Goal: Share content: Share content

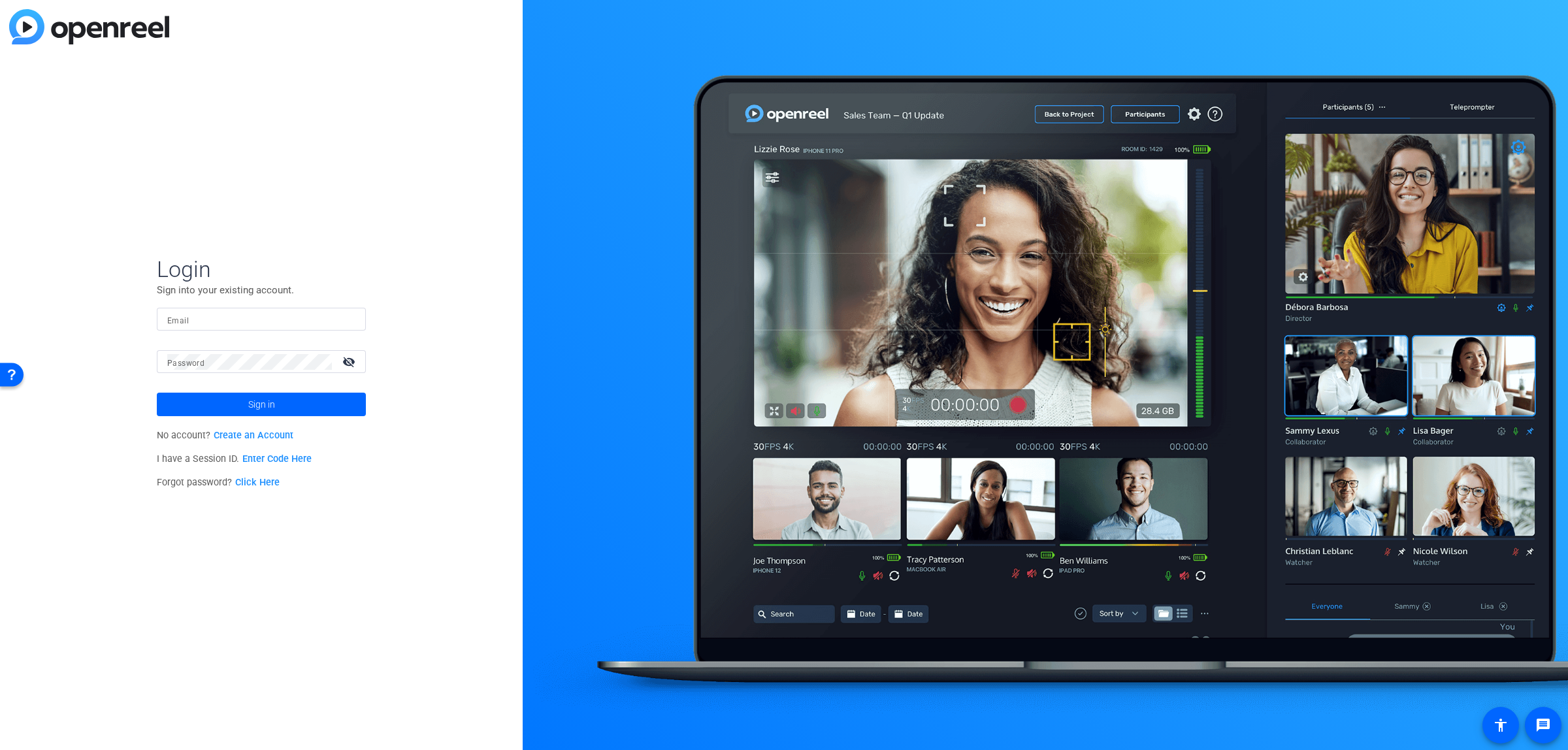
click at [331, 320] on input "Email" at bounding box center [261, 320] width 188 height 16
type input "[PERSON_NAME][EMAIL_ADDRESS][PERSON_NAME][DOMAIN_NAME]"
click at [172, 361] on mat-label "Password" at bounding box center [185, 364] width 37 height 9
click at [216, 406] on span at bounding box center [261, 404] width 209 height 31
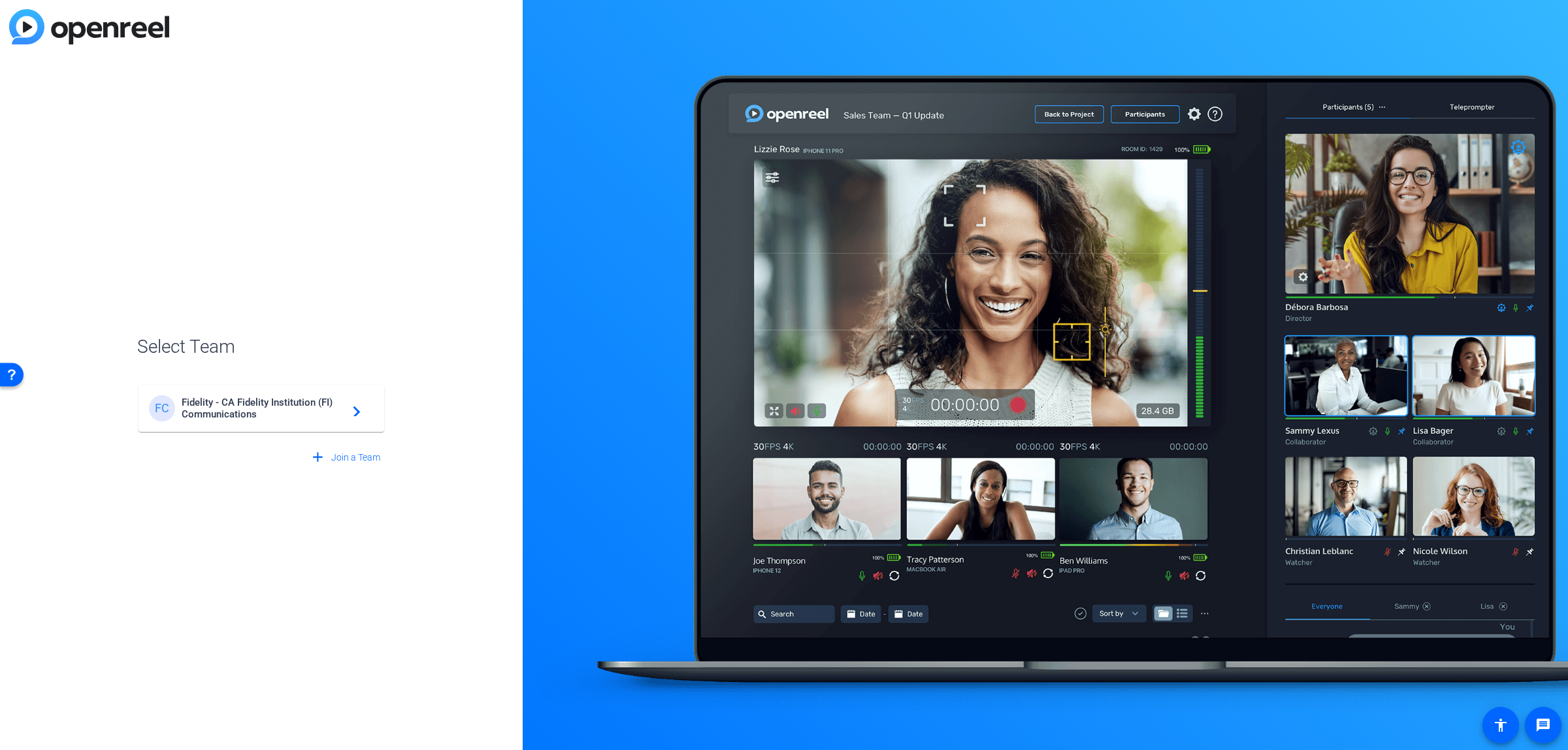
drag, startPoint x: 216, startPoint y: 405, endPoint x: 146, endPoint y: 381, distance: 74.0
click at [216, 405] on span "Fidelity - CA Fidelity Institution (FI) Communications" at bounding box center [263, 408] width 163 height 24
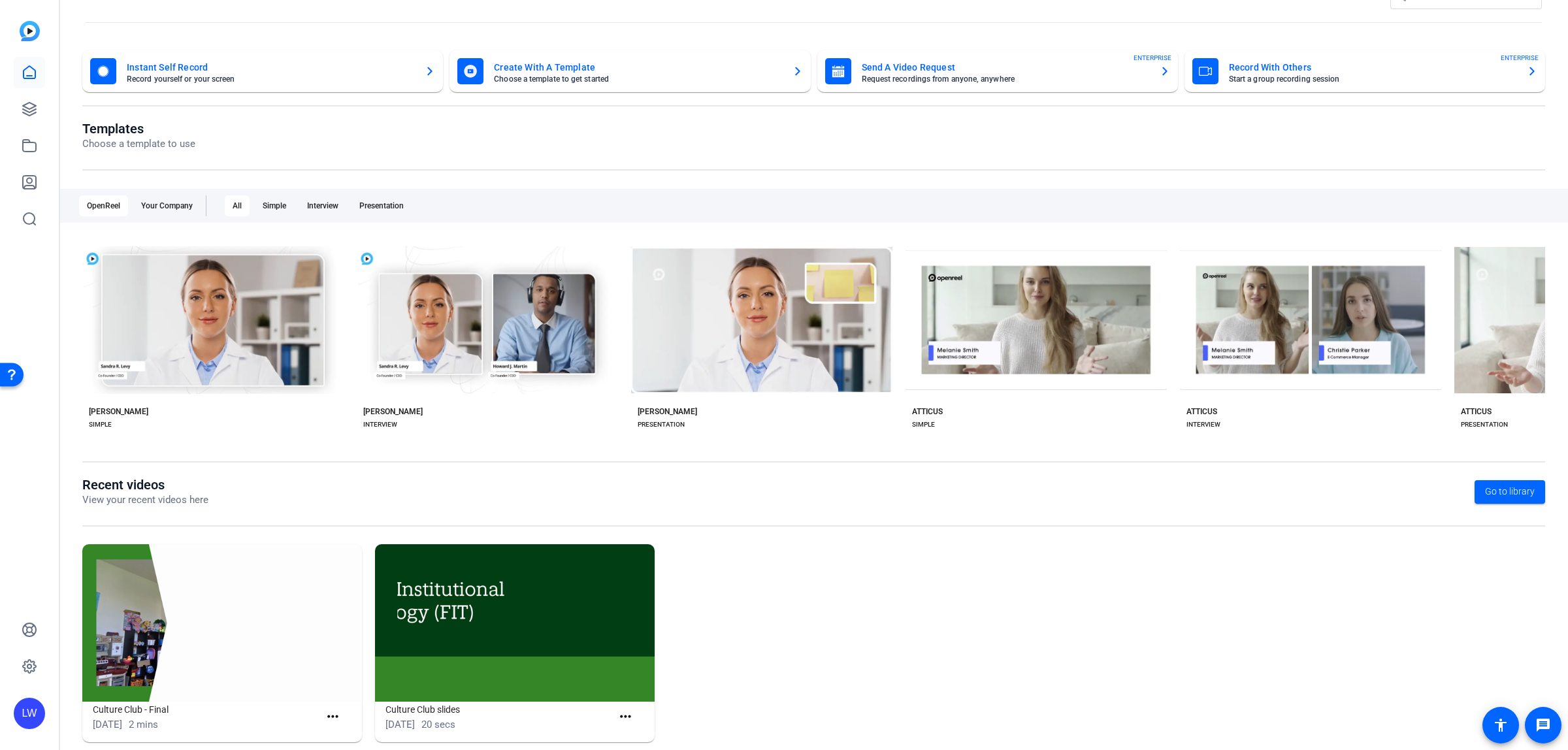
scroll to position [57, 0]
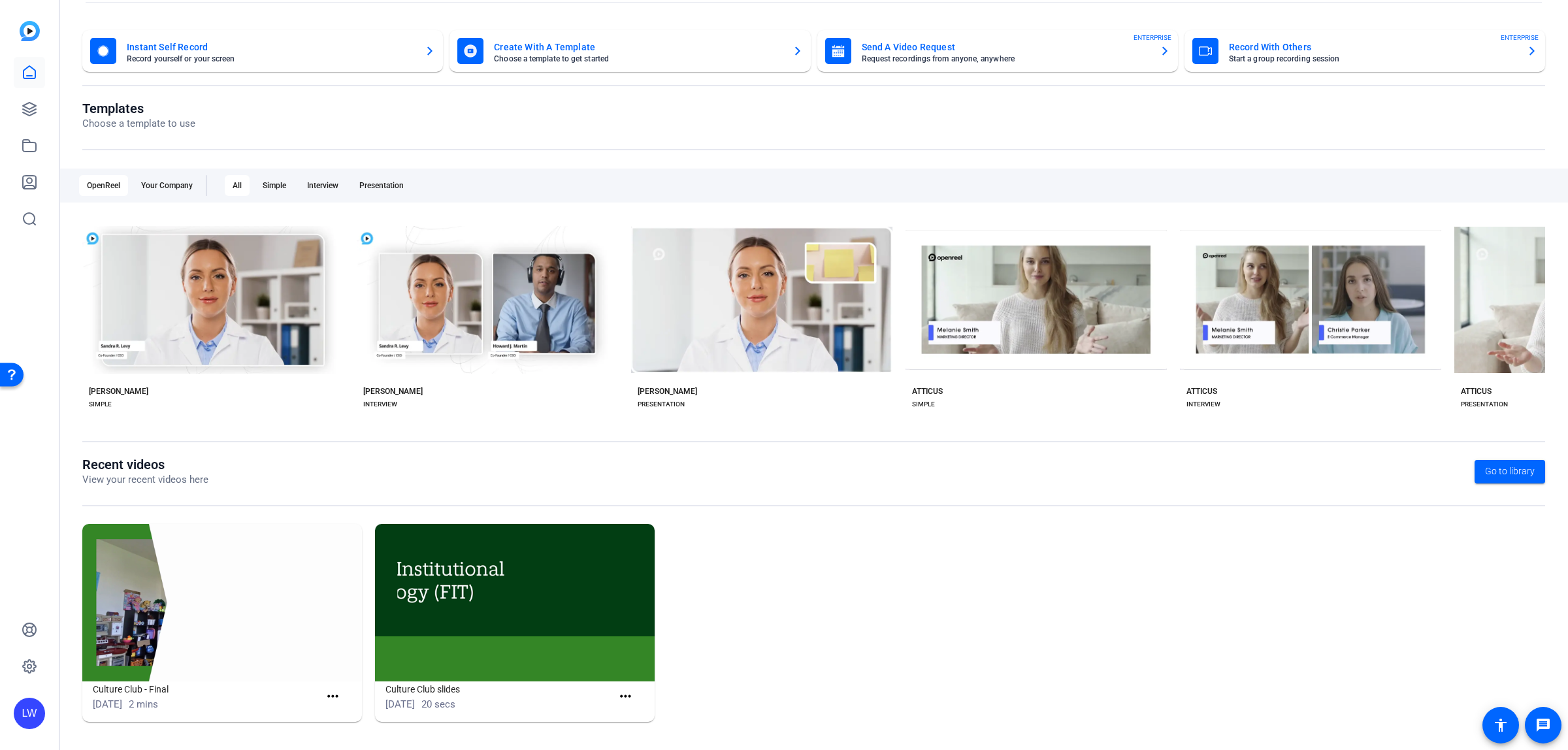
click at [185, 566] on img at bounding box center [222, 602] width 279 height 157
click at [158, 701] on span "2 mins" at bounding box center [143, 704] width 30 height 11
click at [158, 701] on span "2 mins" at bounding box center [143, 704] width 30 height 11
drag, startPoint x: 180, startPoint y: 701, endPoint x: 232, endPoint y: 703, distance: 52.0
click at [158, 701] on span "2 mins" at bounding box center [143, 704] width 30 height 11
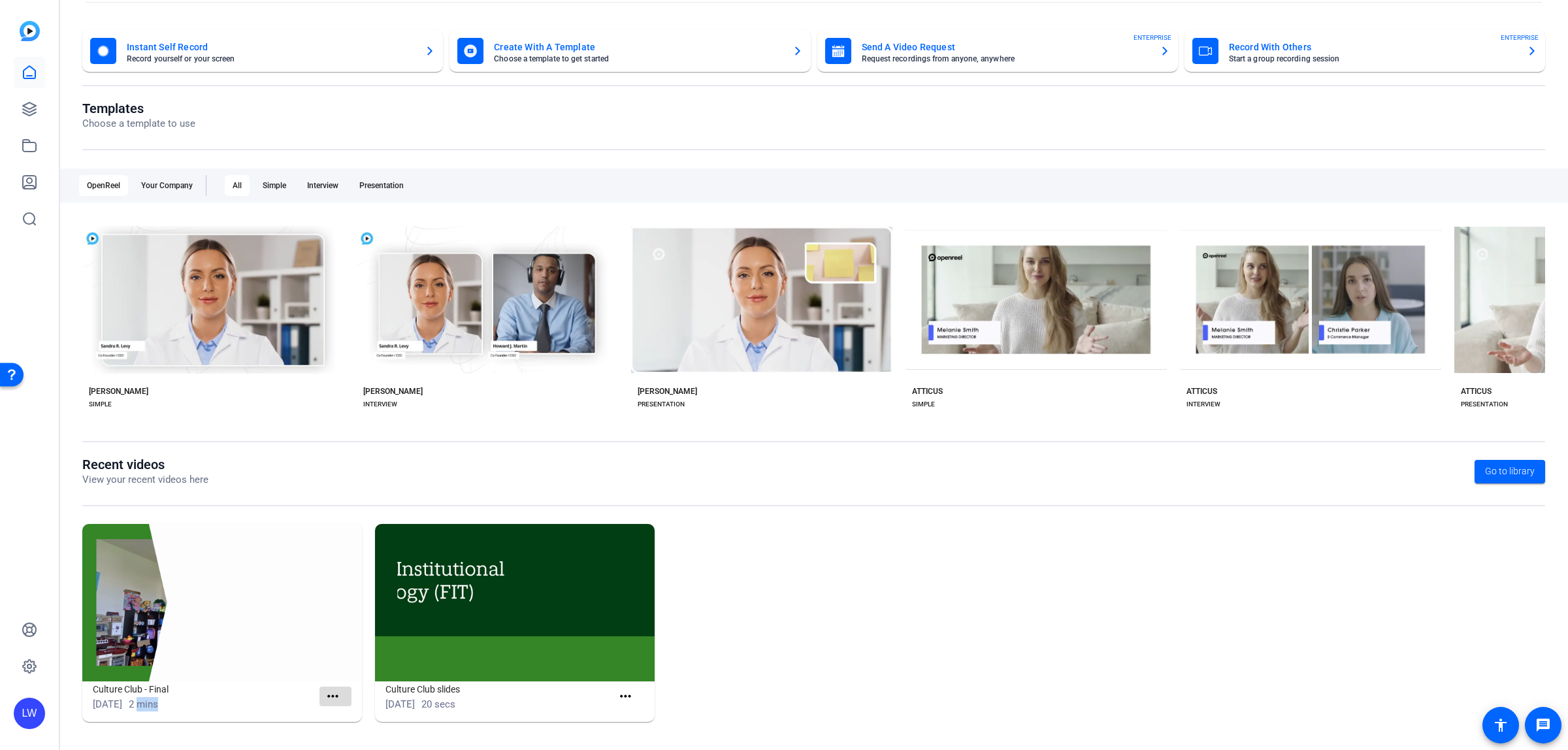
click at [331, 696] on mat-icon "more_horiz" at bounding box center [333, 697] width 17 height 17
click at [369, 711] on span "View" at bounding box center [360, 714] width 52 height 16
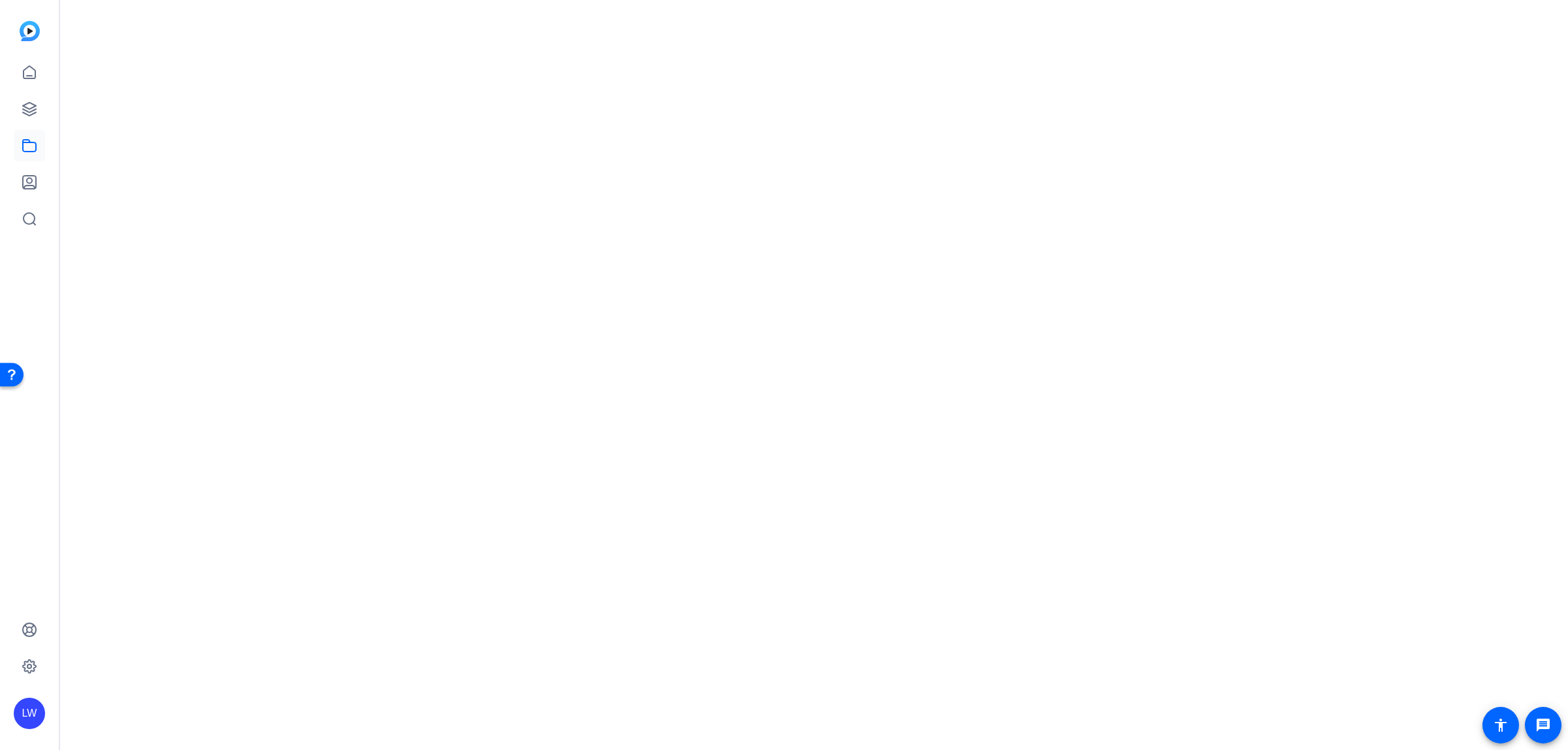
scroll to position [0, 0]
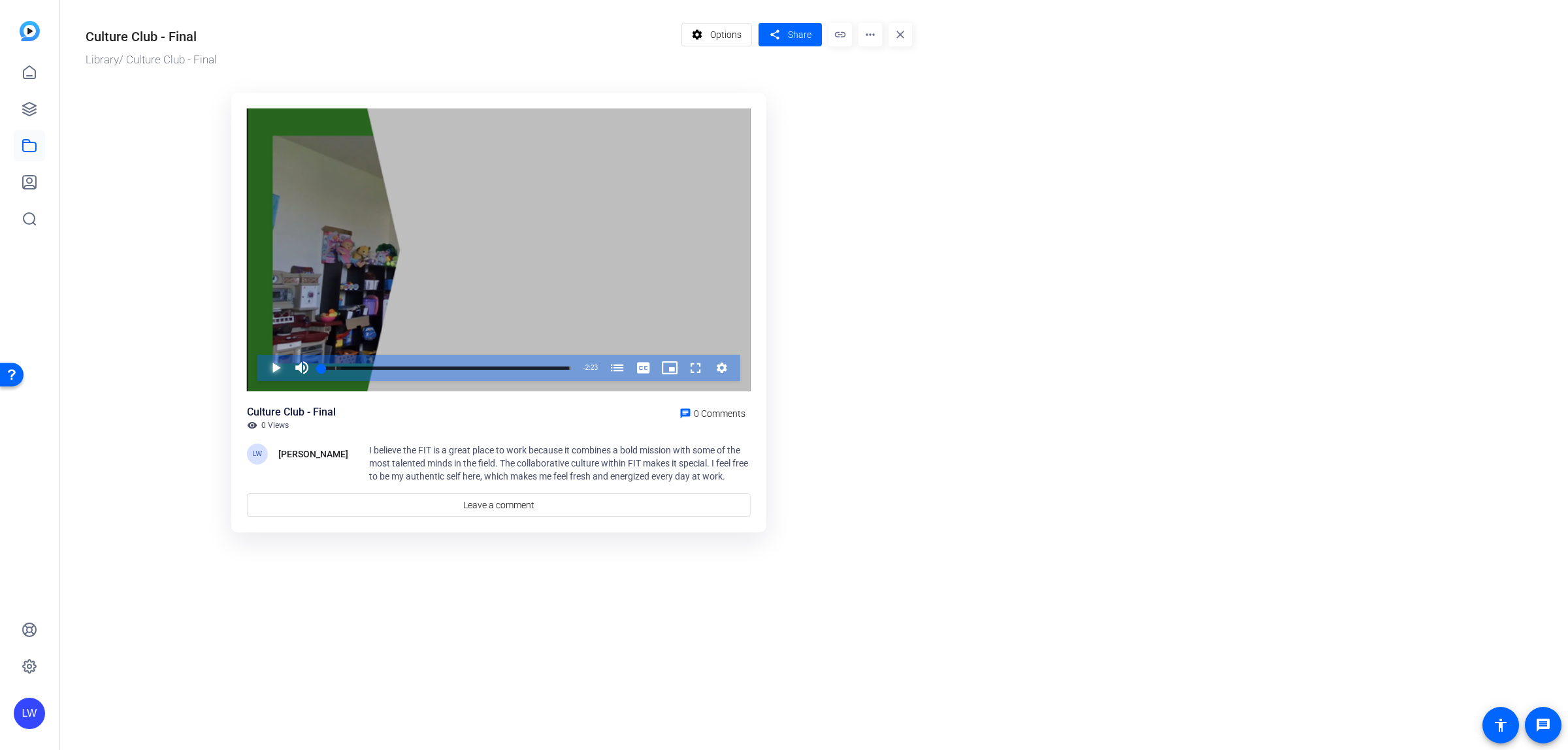
click at [263, 364] on span "Video Player" at bounding box center [263, 367] width 0 height 26
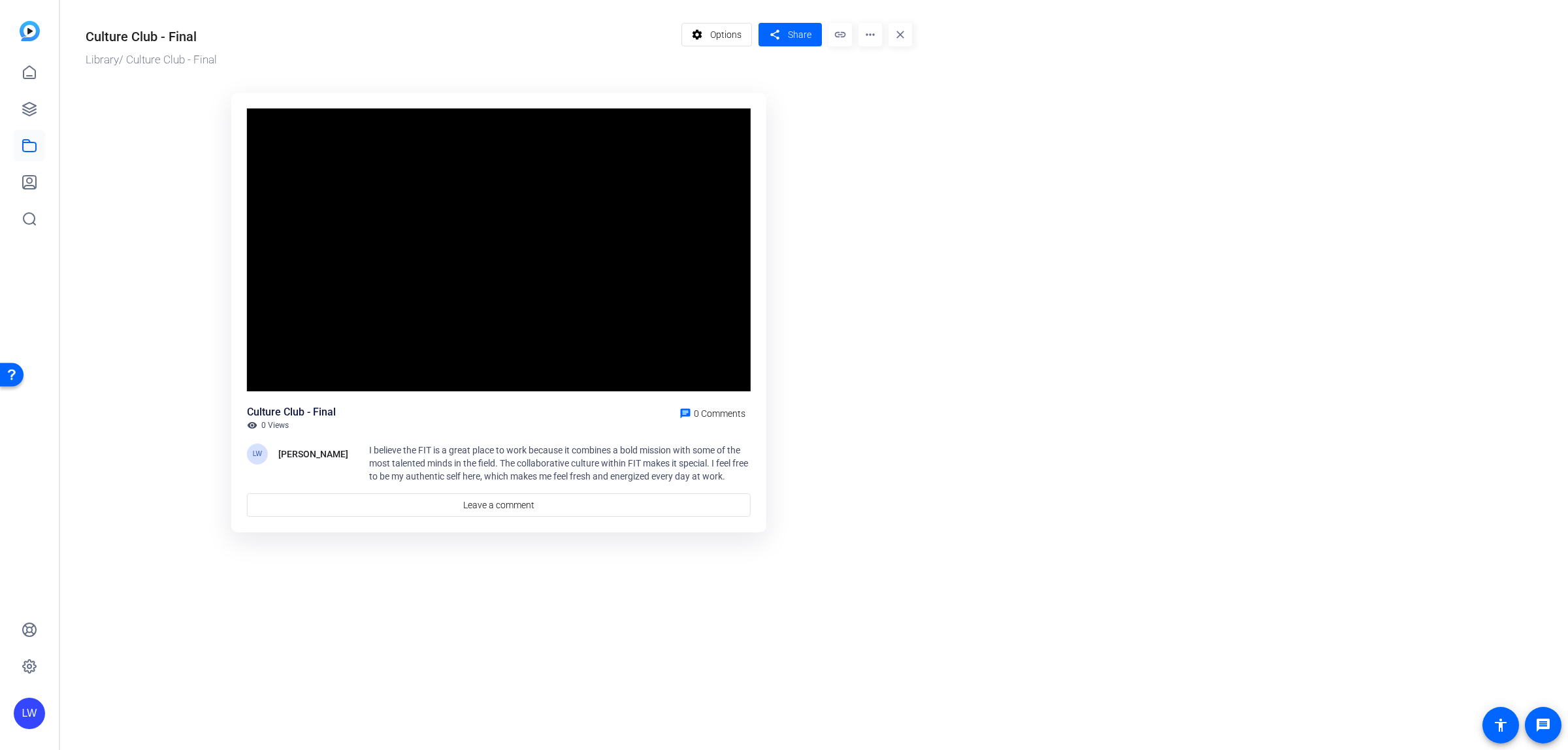
click at [683, 465] on span "I believe the FIT is a great place to work because it combines a bold mission w…" at bounding box center [558, 463] width 379 height 36
click at [893, 455] on ktd-grid "Video Player is loading. Play Video Pause Mute 14% Current Time 0:15 / Duration…" at bounding box center [499, 314] width 827 height 458
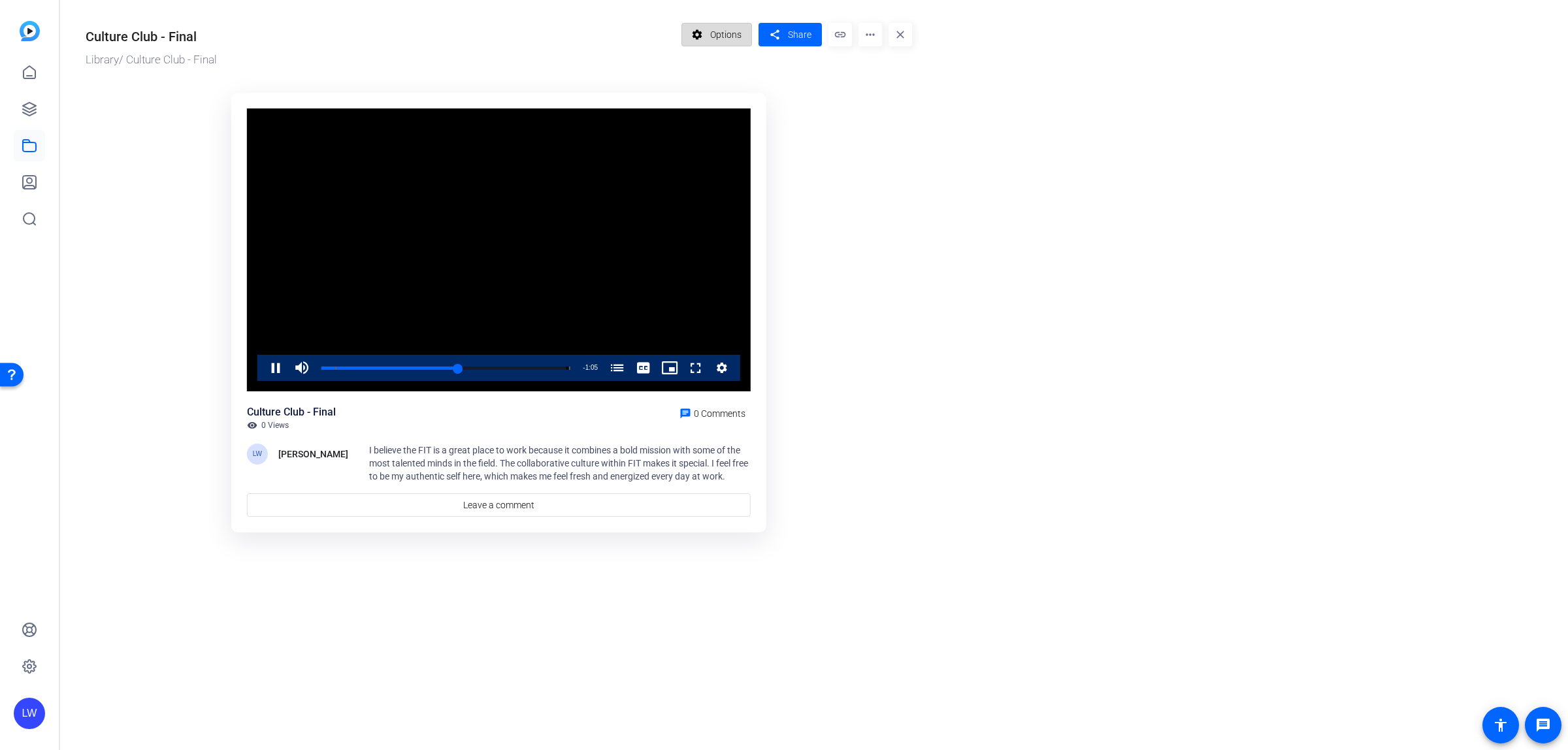
click at [723, 28] on span "Options" at bounding box center [726, 34] width 31 height 25
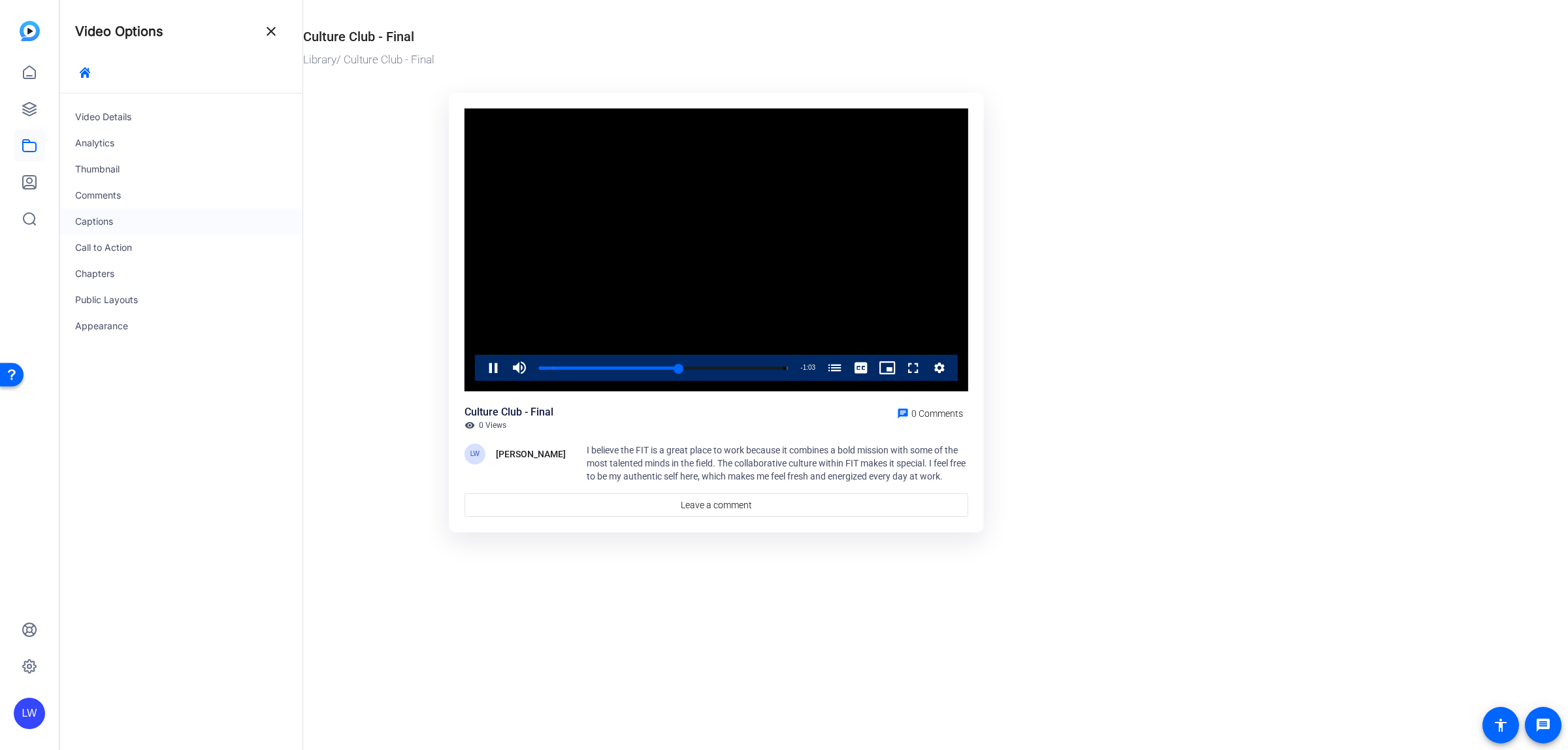
click at [102, 218] on div "Captions" at bounding box center [181, 222] width 243 height 26
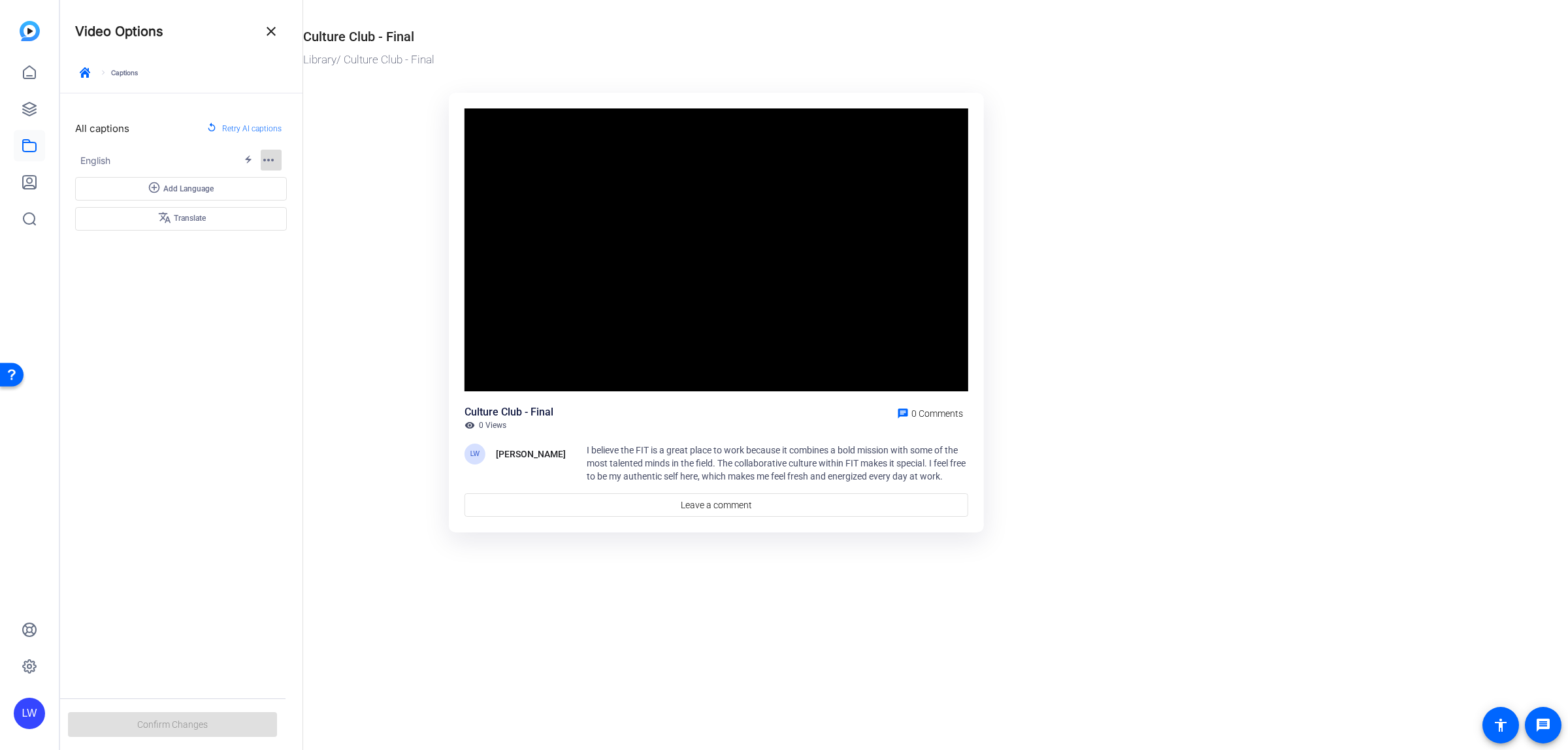
click at [269, 158] on mat-icon "more_horiz" at bounding box center [268, 160] width 16 height 16
click at [173, 124] on div at bounding box center [784, 375] width 1568 height 750
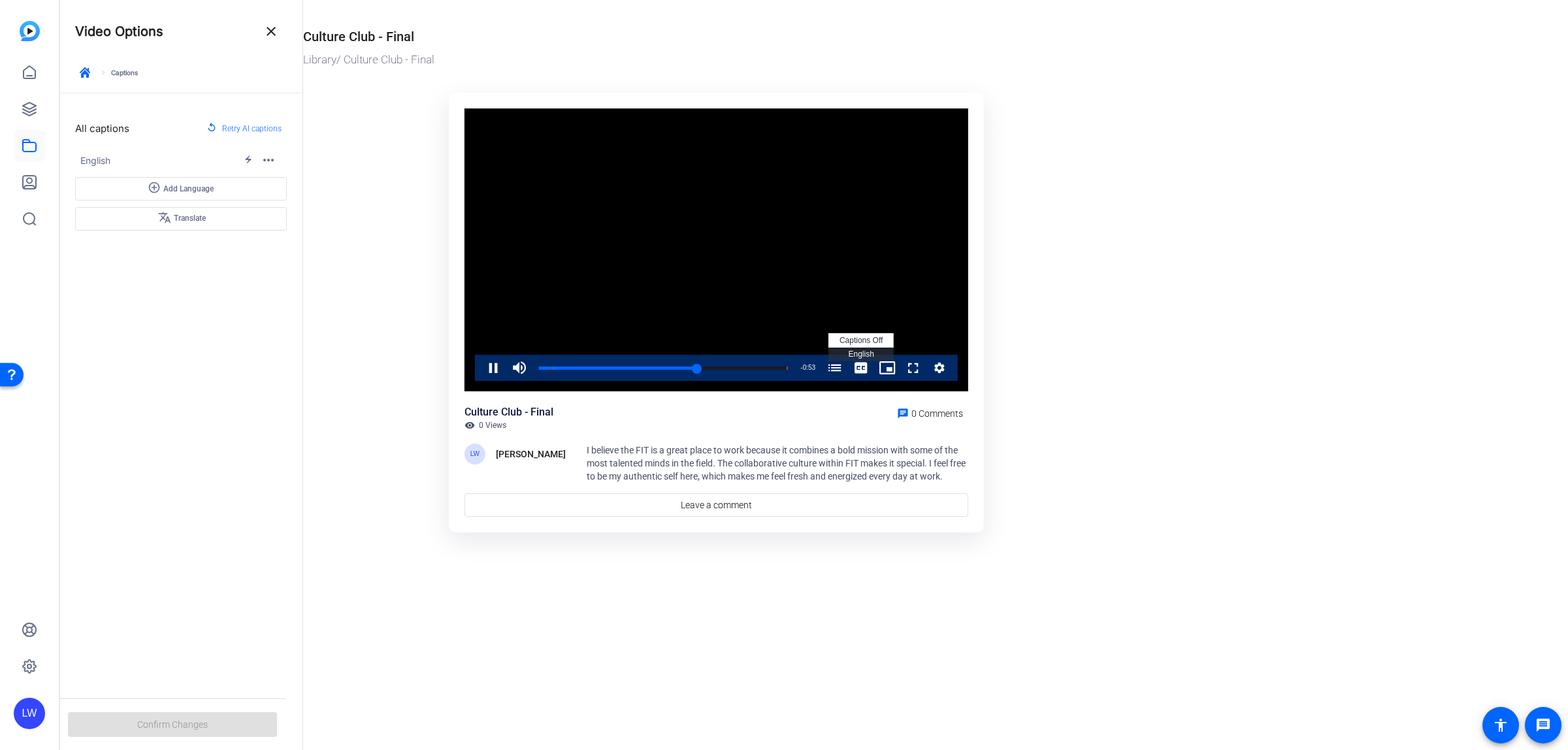
click at [864, 366] on span "Video Player" at bounding box center [861, 367] width 26 height 26
click at [862, 348] on li "English Captions" at bounding box center [861, 355] width 65 height 14
drag, startPoint x: 562, startPoint y: 368, endPoint x: 537, endPoint y: 367, distance: 25.0
click at [539, 367] on div "Loaded : 0.00% 0:00 0:13 What Makes FIT a Great Place to Work? (00:08)" at bounding box center [663, 368] width 249 height 3
click at [874, 370] on span "Video Player" at bounding box center [874, 367] width 0 height 26
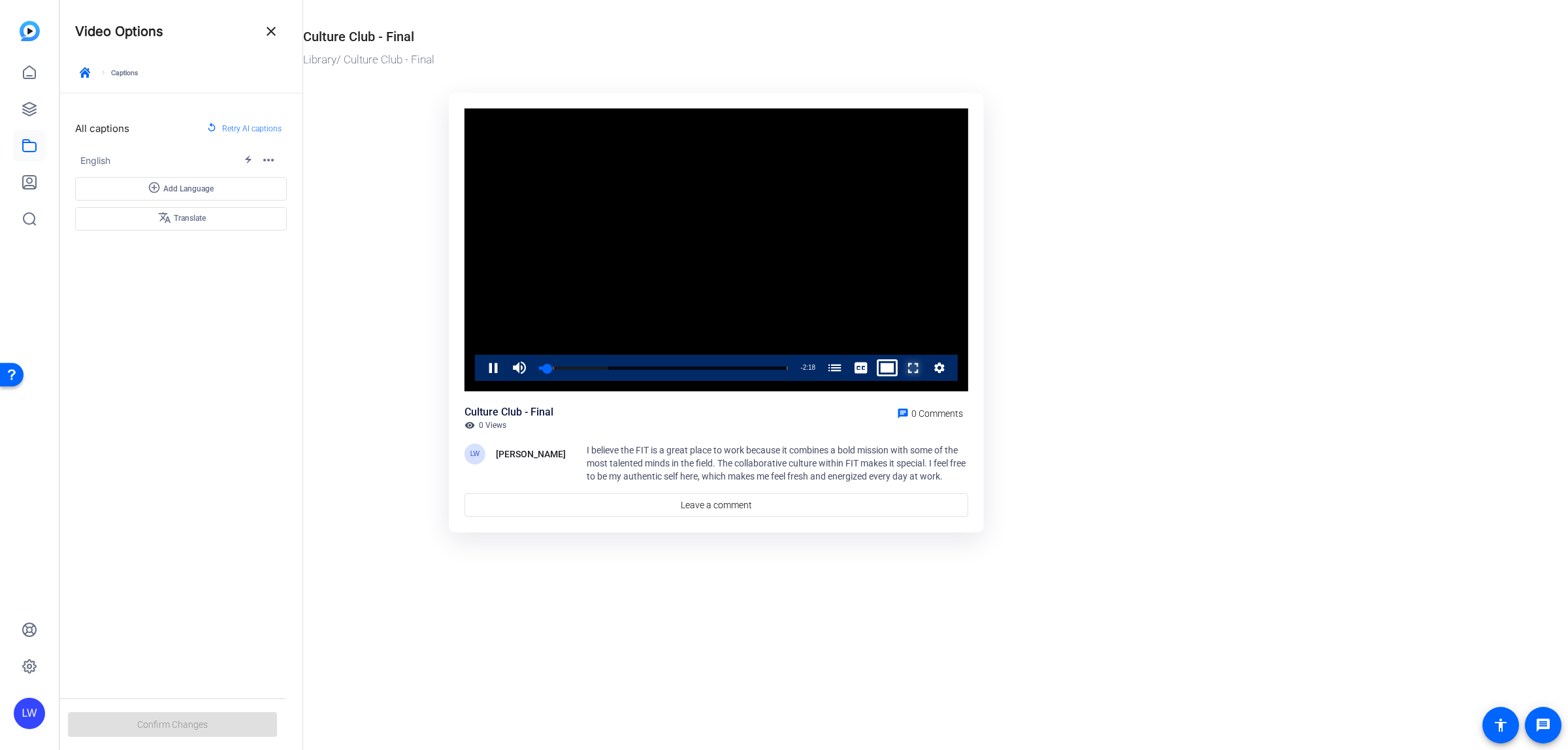
click at [900, 367] on span "Video Player" at bounding box center [900, 367] width 0 height 26
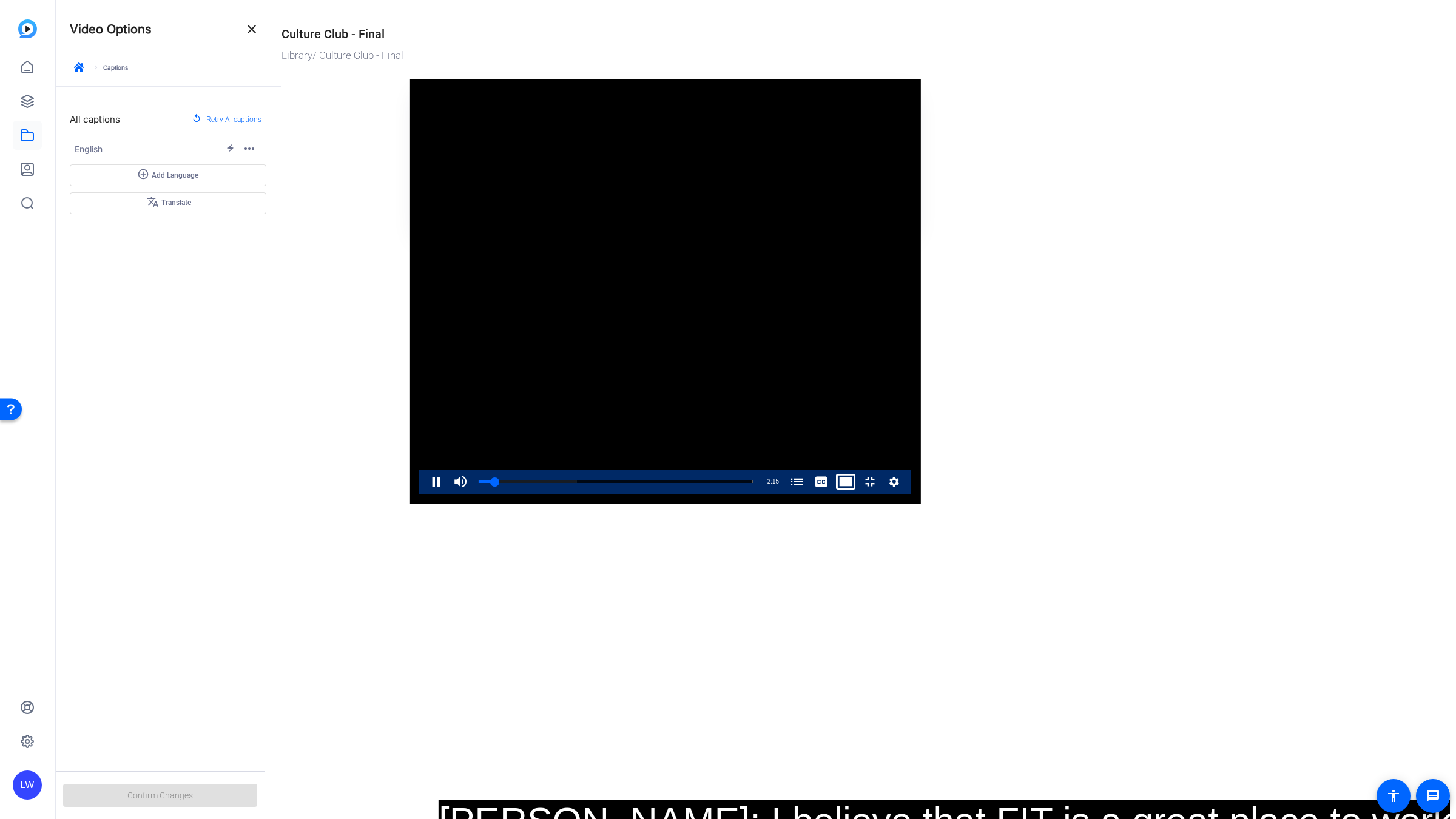
click at [844, 432] on video "Video Player" at bounding box center [665, 291] width 512 height 425
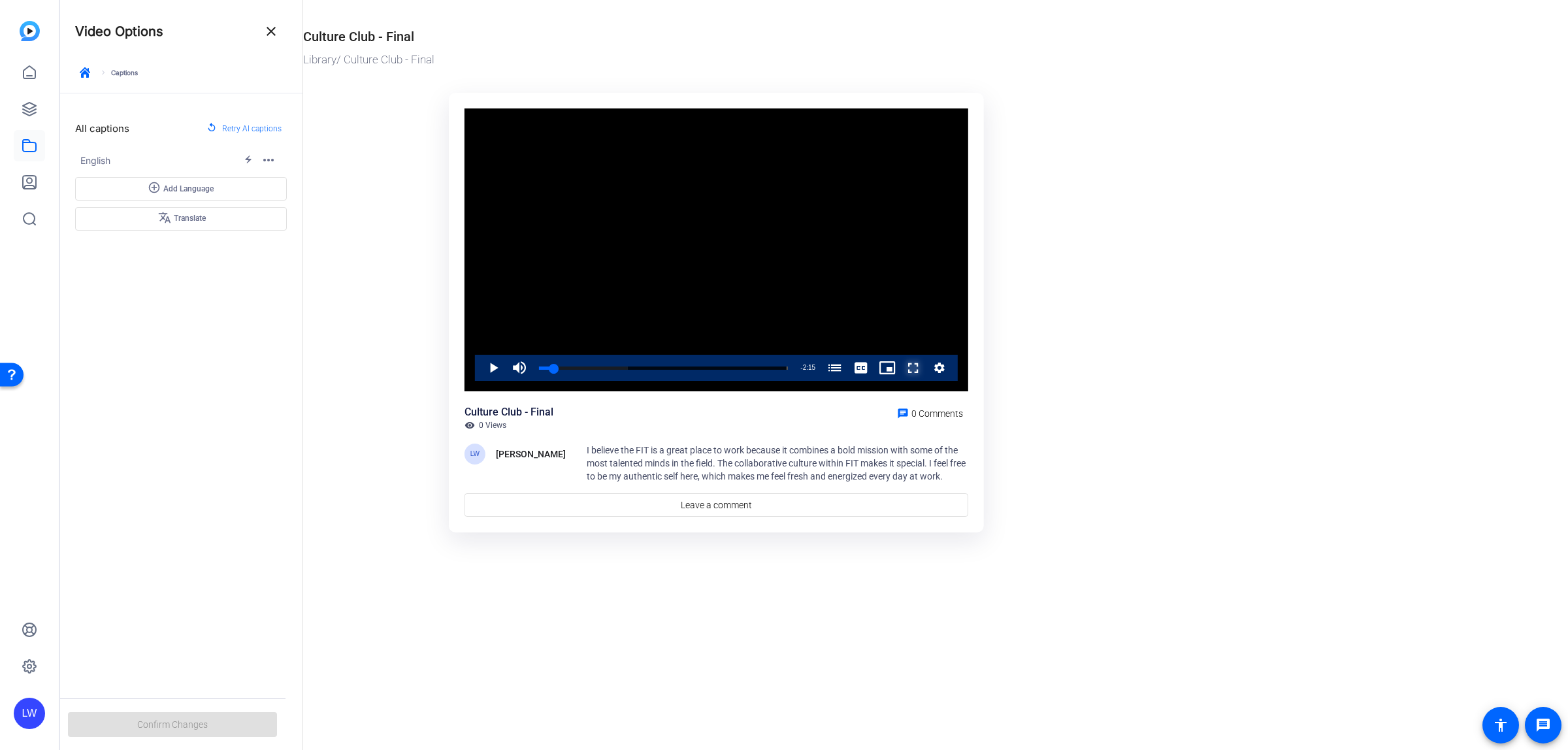
click at [900, 364] on span "Video Player" at bounding box center [900, 367] width 0 height 26
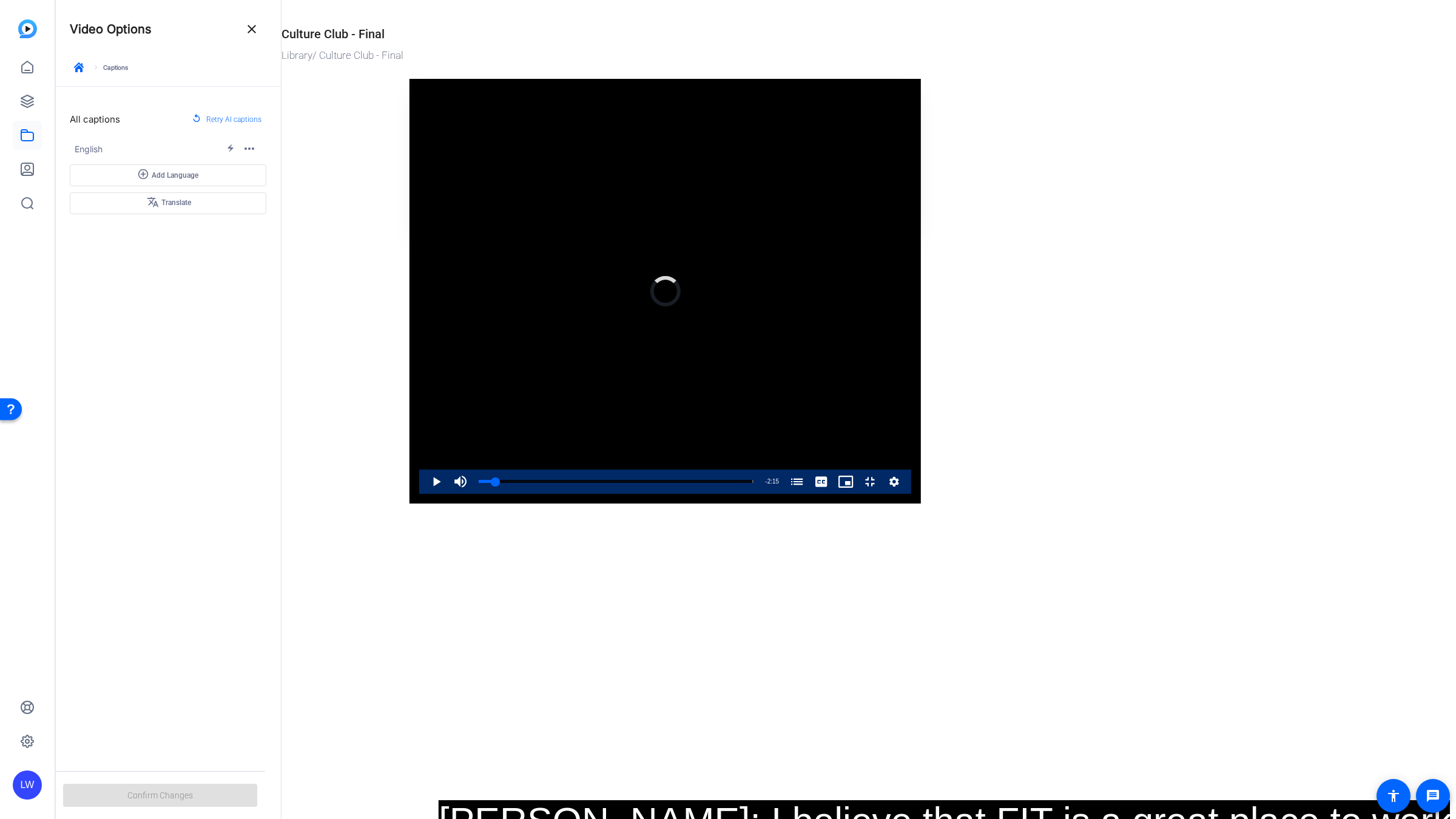
click at [772, 452] on video "Video Player" at bounding box center [665, 291] width 512 height 425
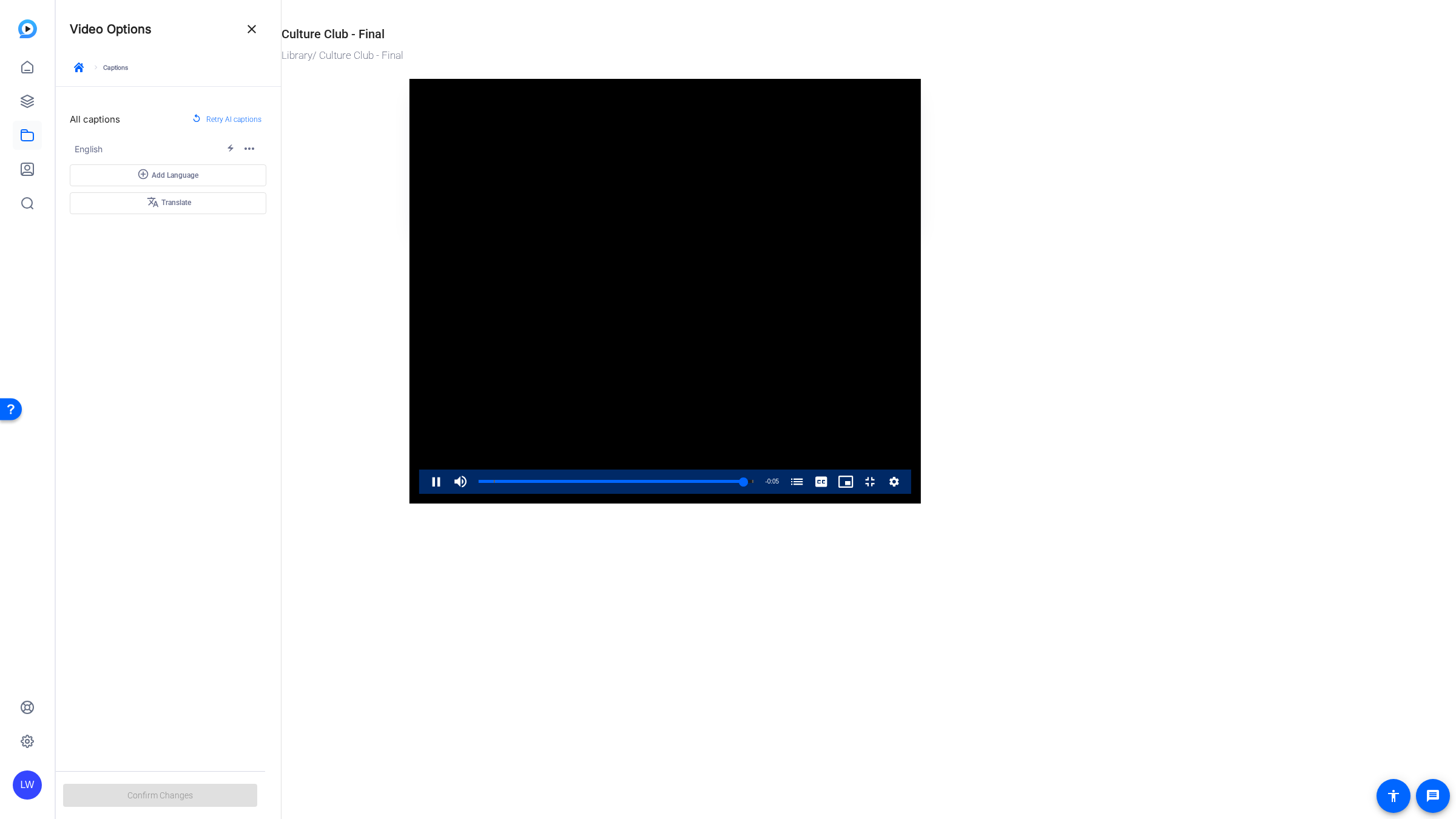
click at [617, 395] on video "Video Player" at bounding box center [665, 291] width 512 height 425
drag, startPoint x: 617, startPoint y: 395, endPoint x: 617, endPoint y: 304, distance: 91.0
click at [617, 396] on video "Video Player" at bounding box center [665, 291] width 512 height 425
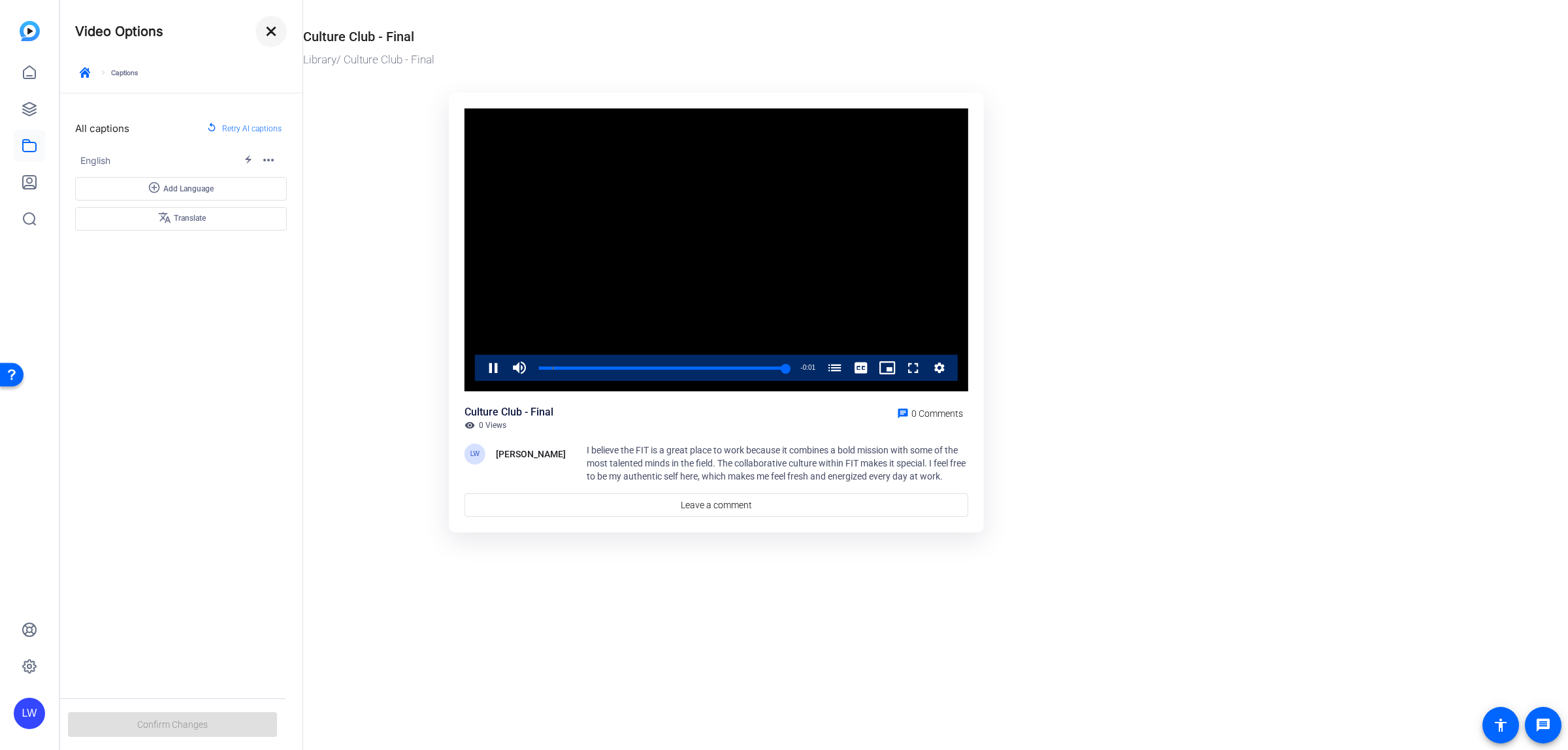
click at [272, 37] on mat-icon "close" at bounding box center [271, 31] width 16 height 16
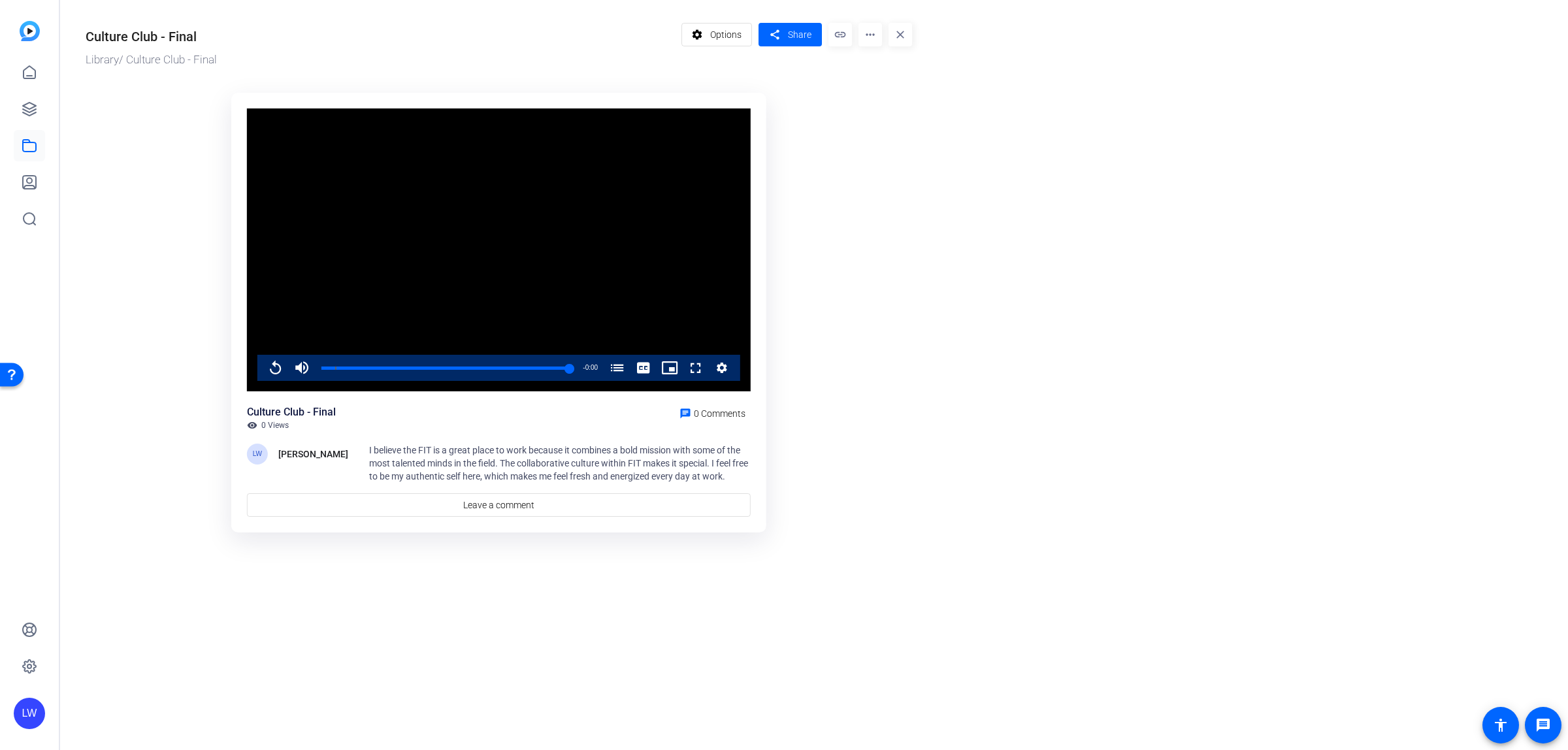
click at [834, 35] on mat-icon "link" at bounding box center [840, 34] width 24 height 24
click at [789, 35] on span "Share" at bounding box center [799, 35] width 24 height 14
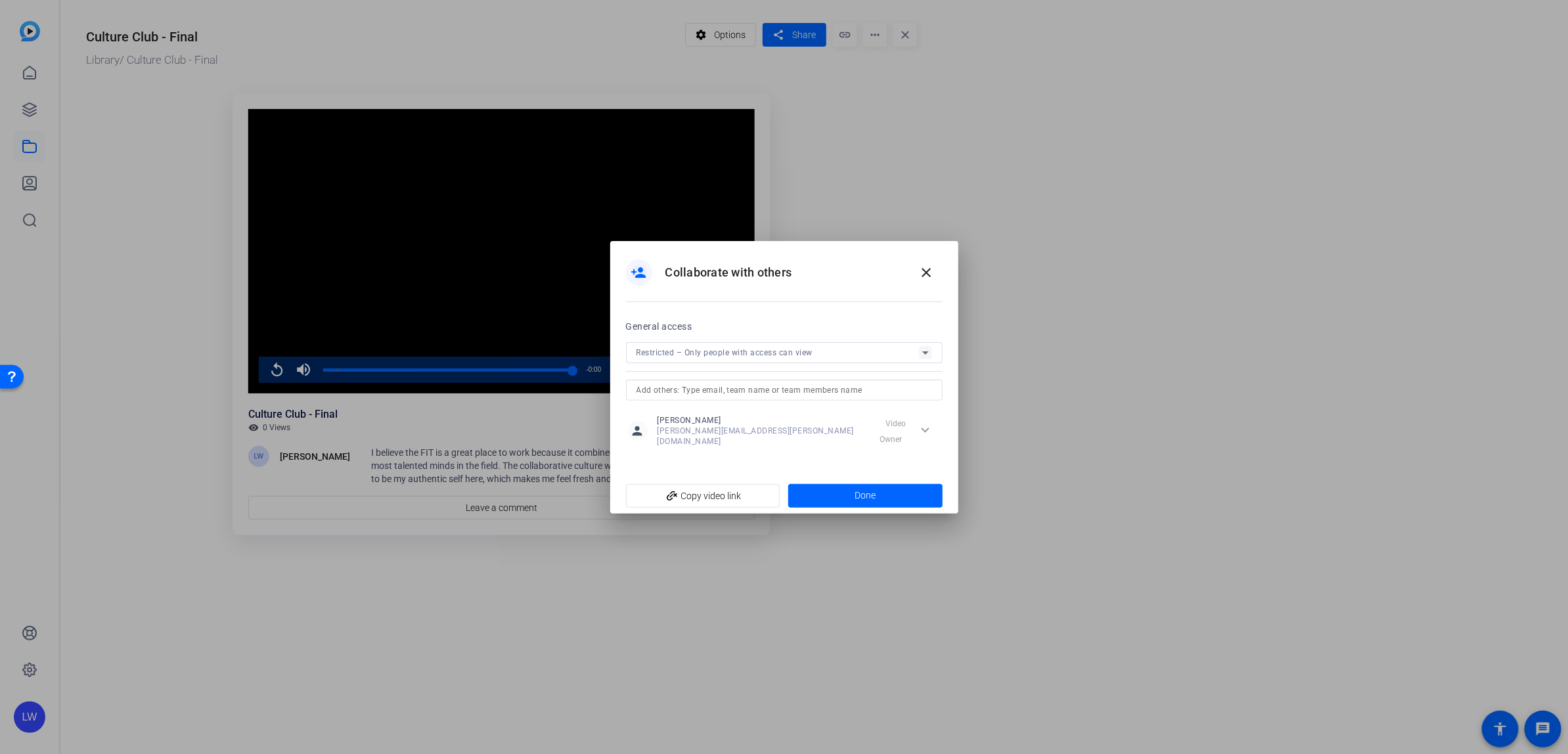
click at [726, 355] on span "Restricted – Only people with access can view" at bounding box center [725, 353] width 177 height 9
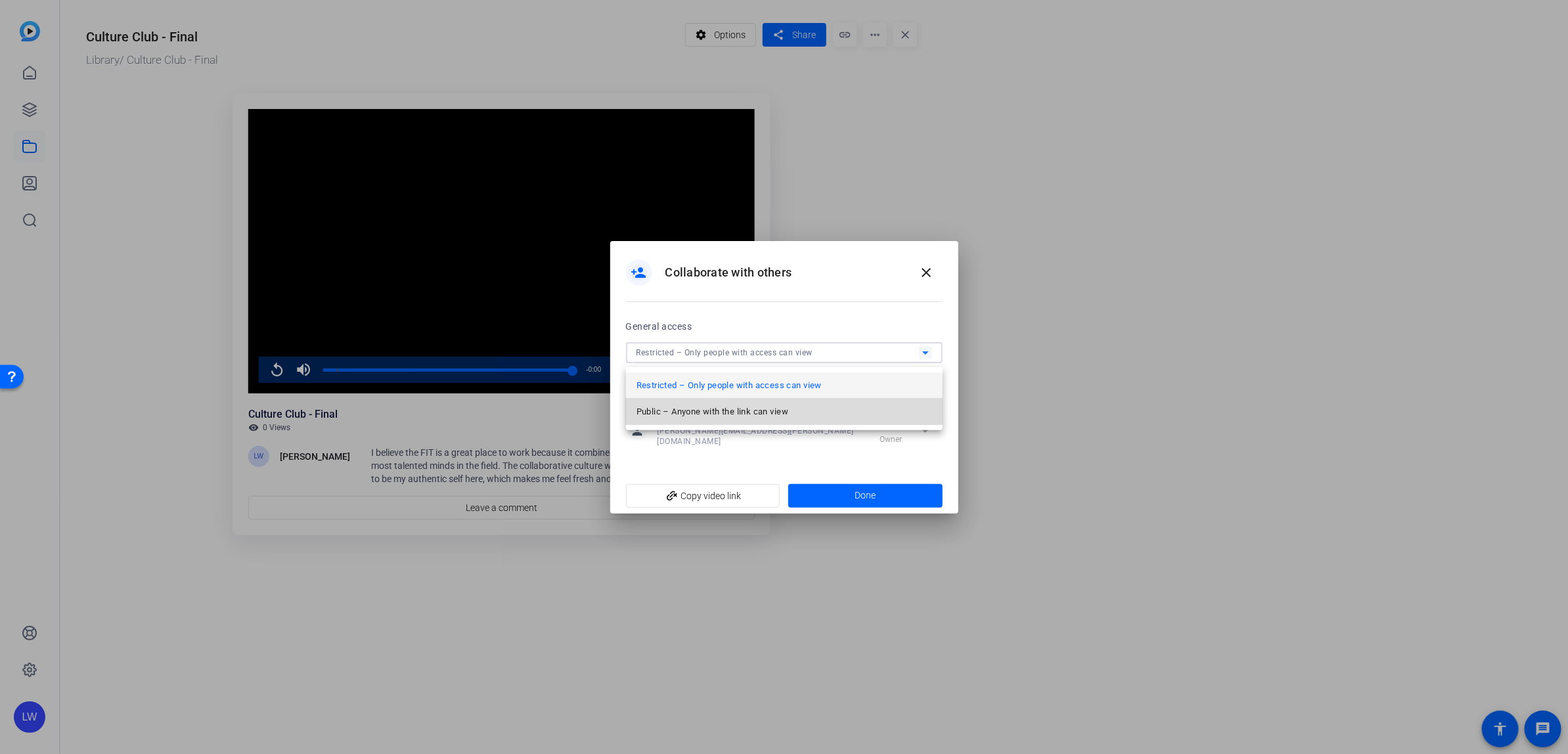
click at [707, 406] on span "Public – Anyone with the link can view" at bounding box center [712, 411] width 152 height 16
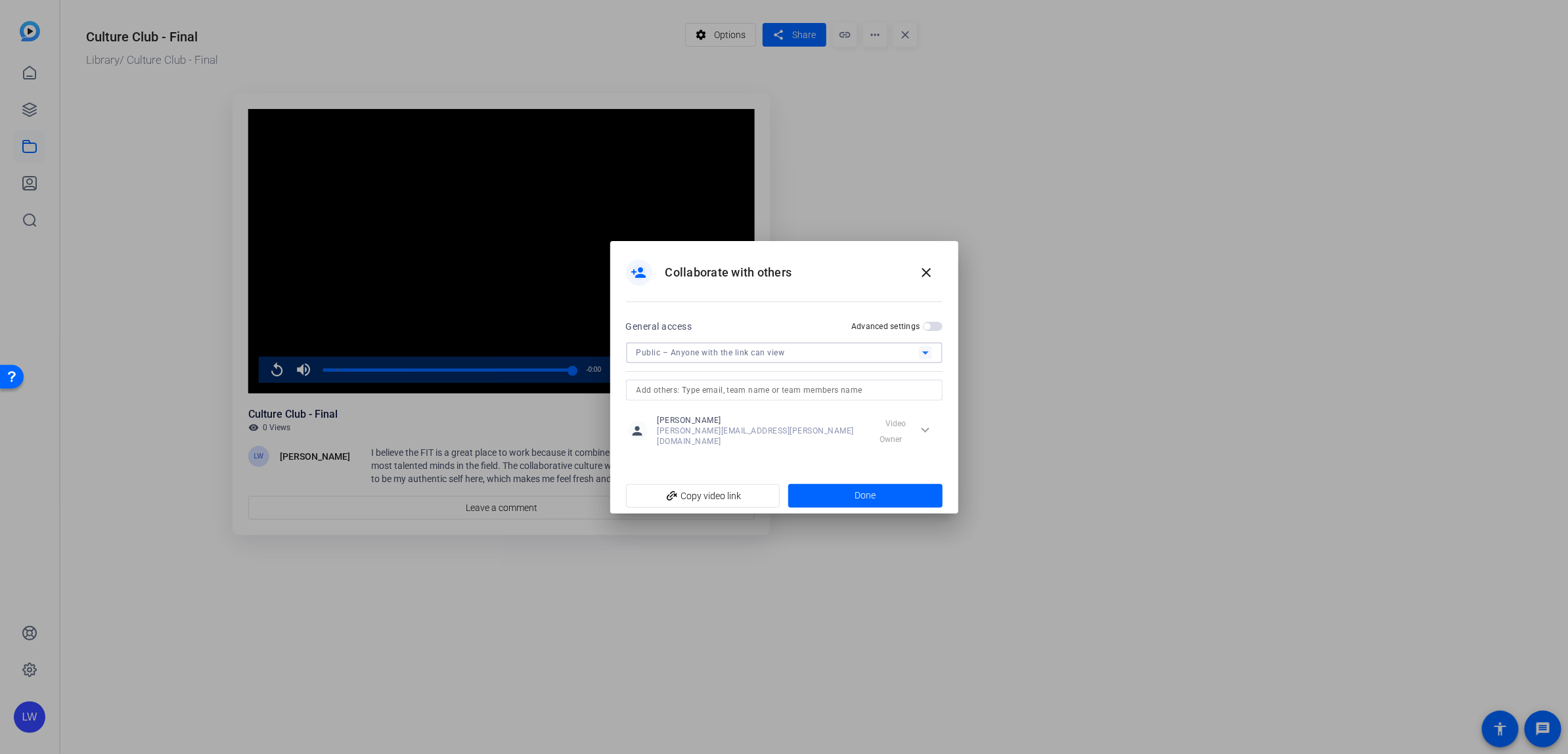
click at [933, 330] on span "button" at bounding box center [933, 327] width 20 height 9
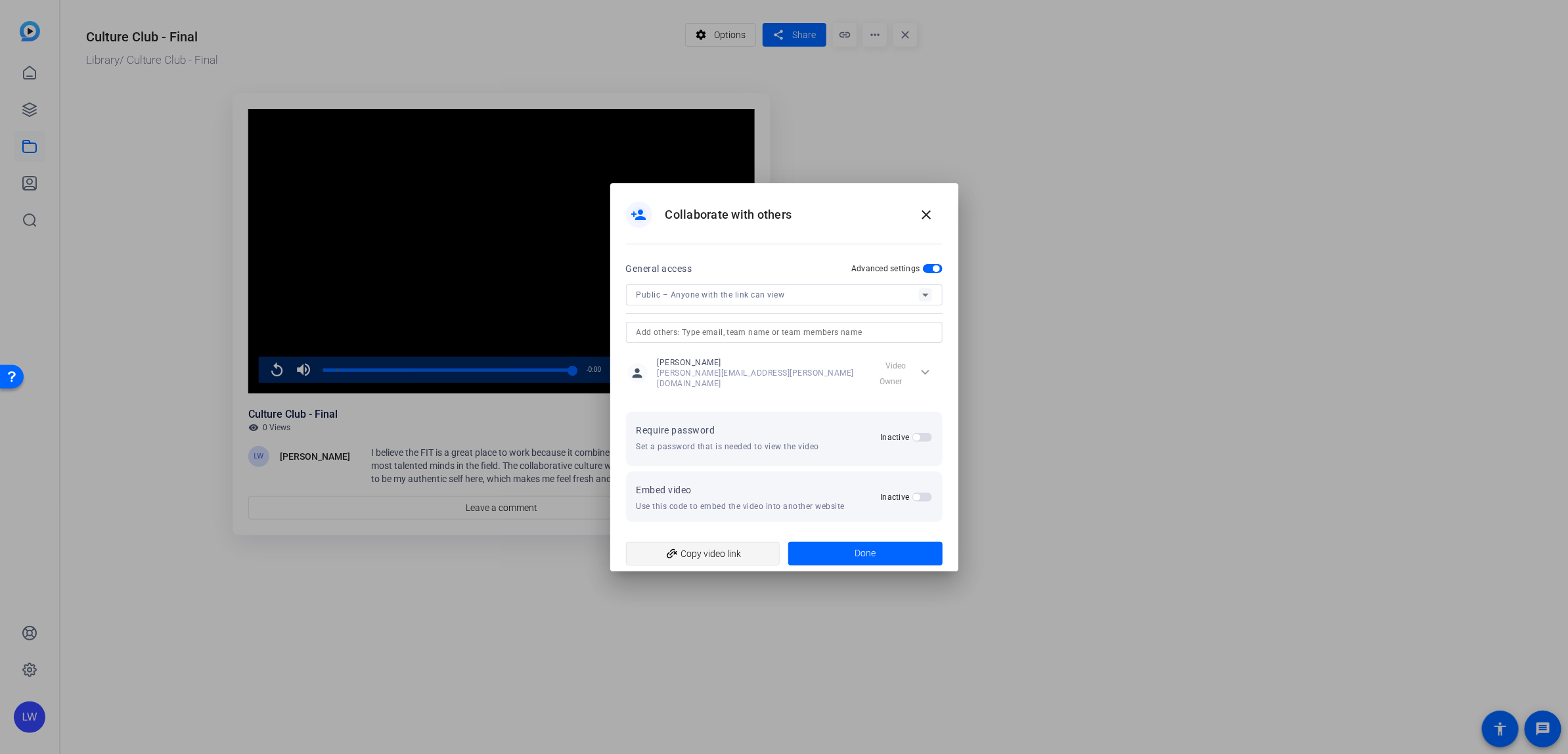
click at [749, 556] on span "add_link Copy video link" at bounding box center [703, 553] width 134 height 25
click at [925, 220] on mat-icon "close" at bounding box center [926, 214] width 16 height 16
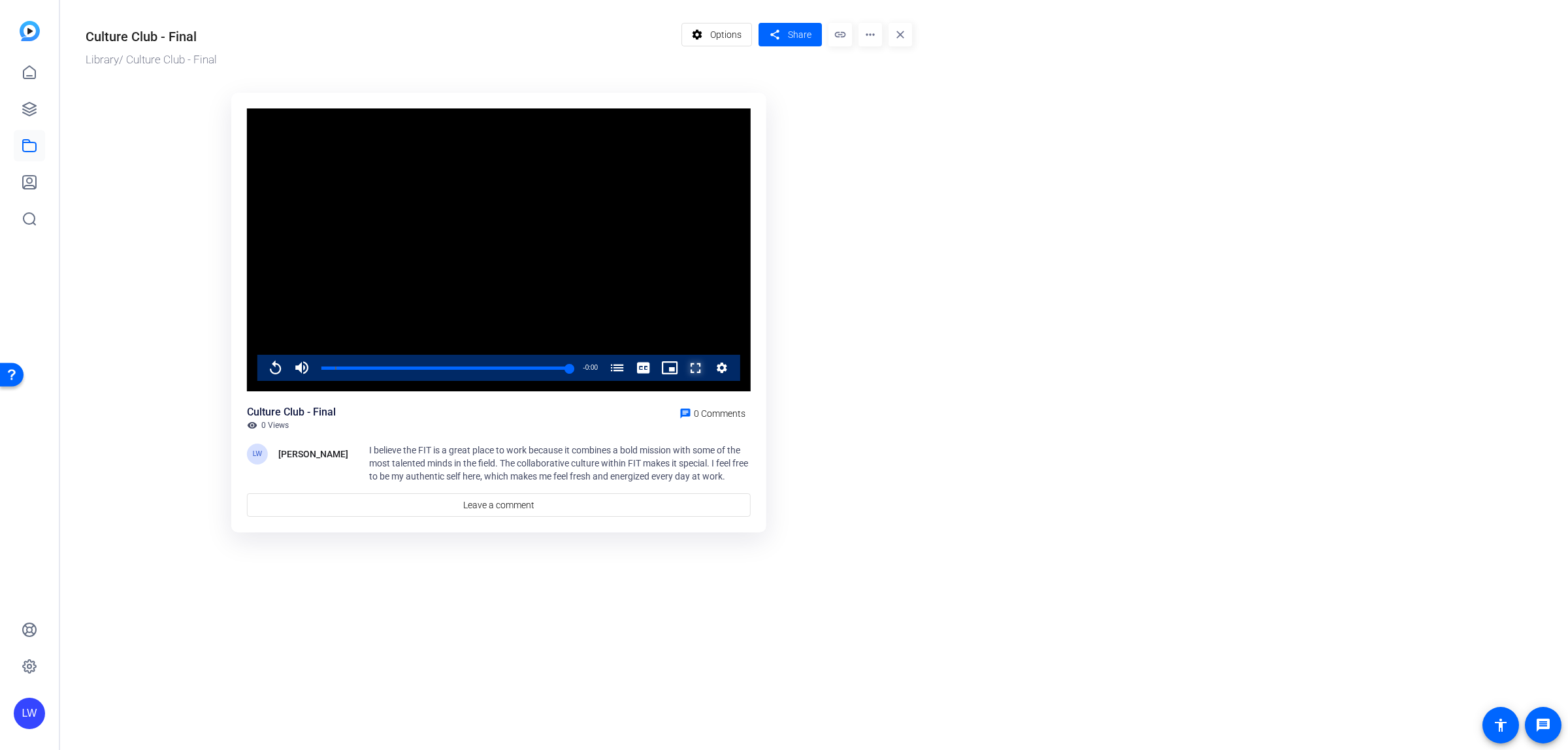
click at [683, 368] on span "Video Player" at bounding box center [683, 367] width 0 height 26
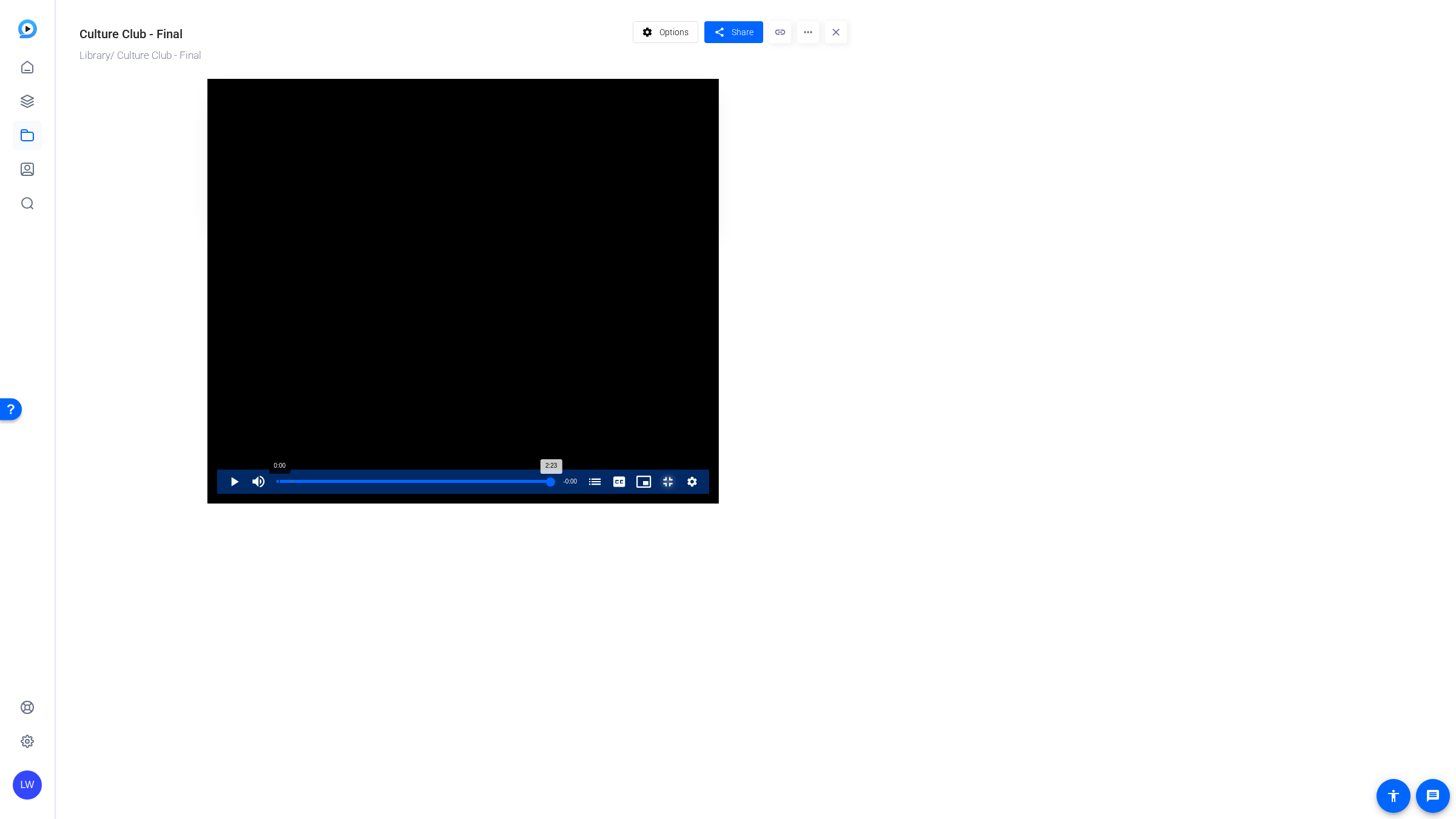
click at [277, 483] on div "2:23" at bounding box center [414, 481] width 275 height 3
drag, startPoint x: 94, startPoint y: 800, endPoint x: 63, endPoint y: 799, distance: 31.0
click at [277, 483] on div "0:00" at bounding box center [277, 481] width 0 height 3
click at [222, 494] on span "Video Player" at bounding box center [222, 481] width 0 height 24
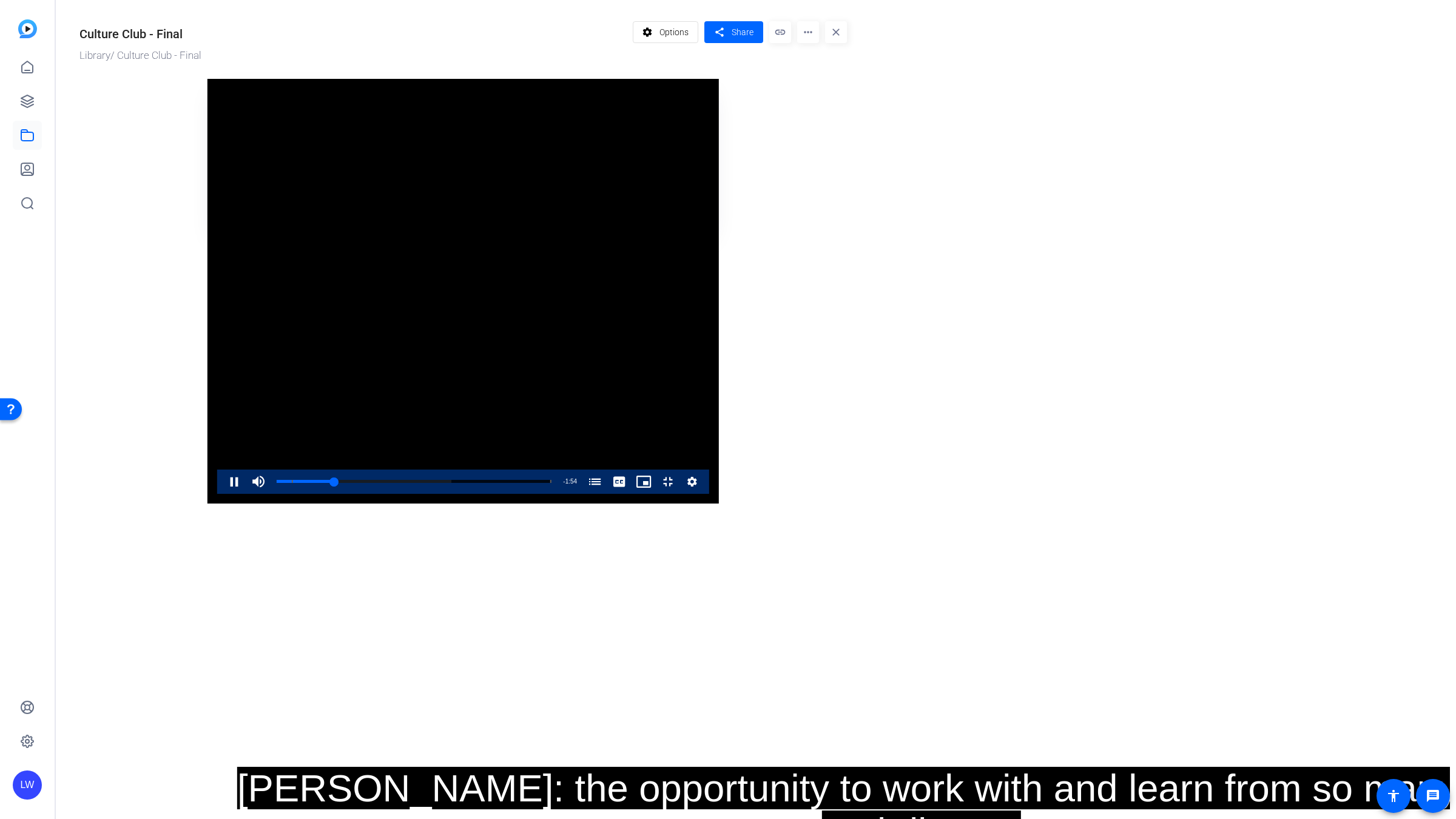
click at [414, 233] on video "Video Player" at bounding box center [463, 291] width 512 height 425
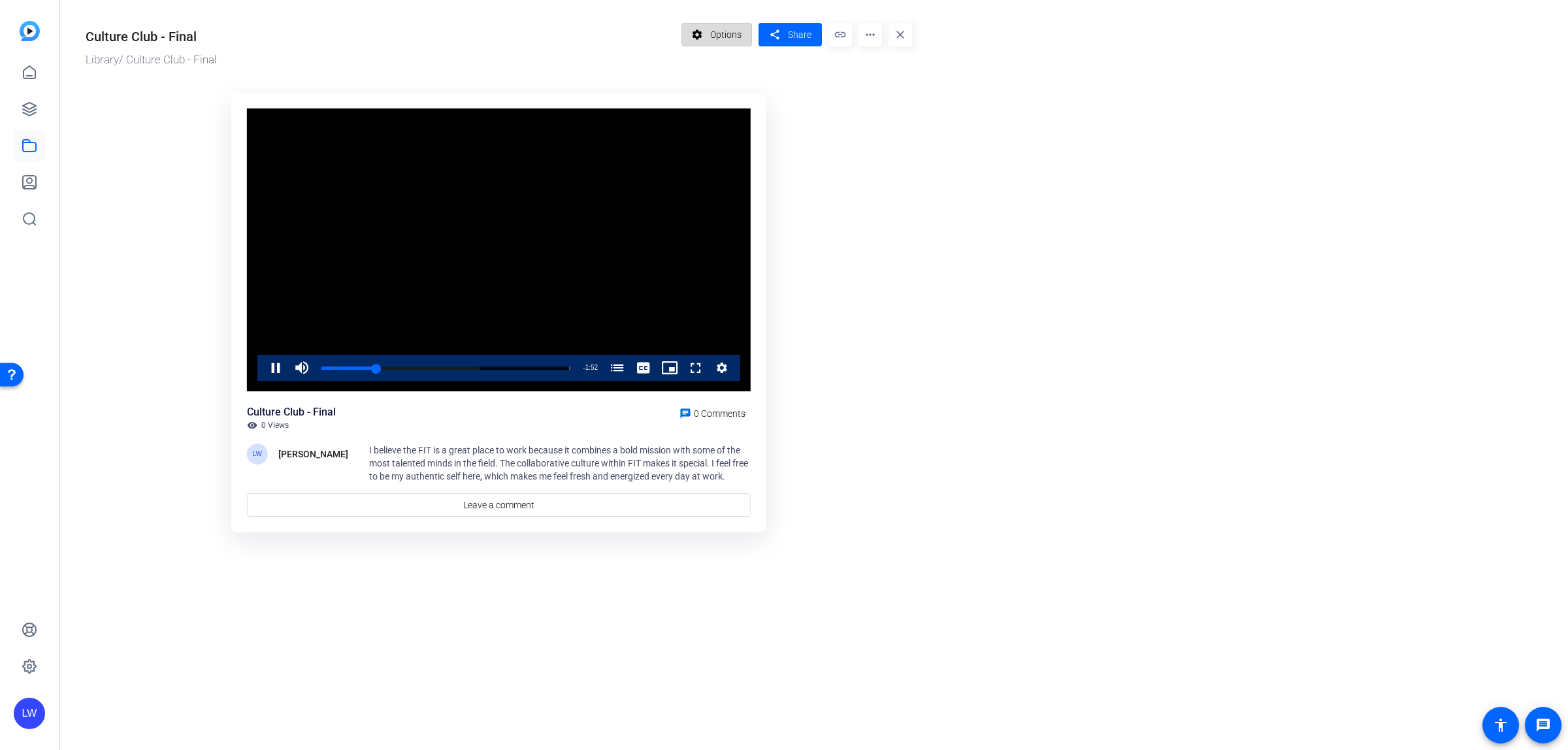
click at [709, 25] on span at bounding box center [717, 34] width 70 height 31
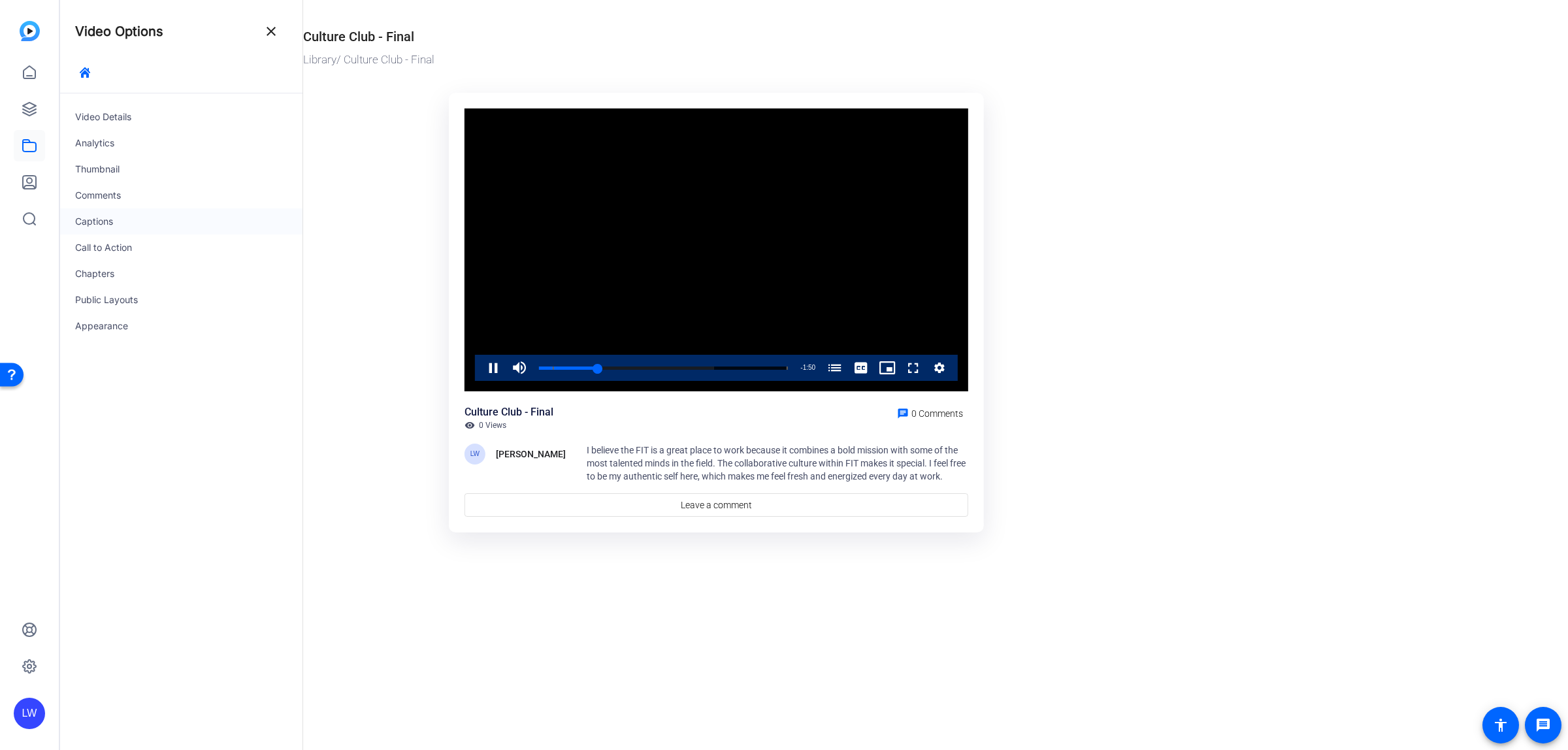
click at [137, 221] on div "Captions" at bounding box center [181, 222] width 243 height 26
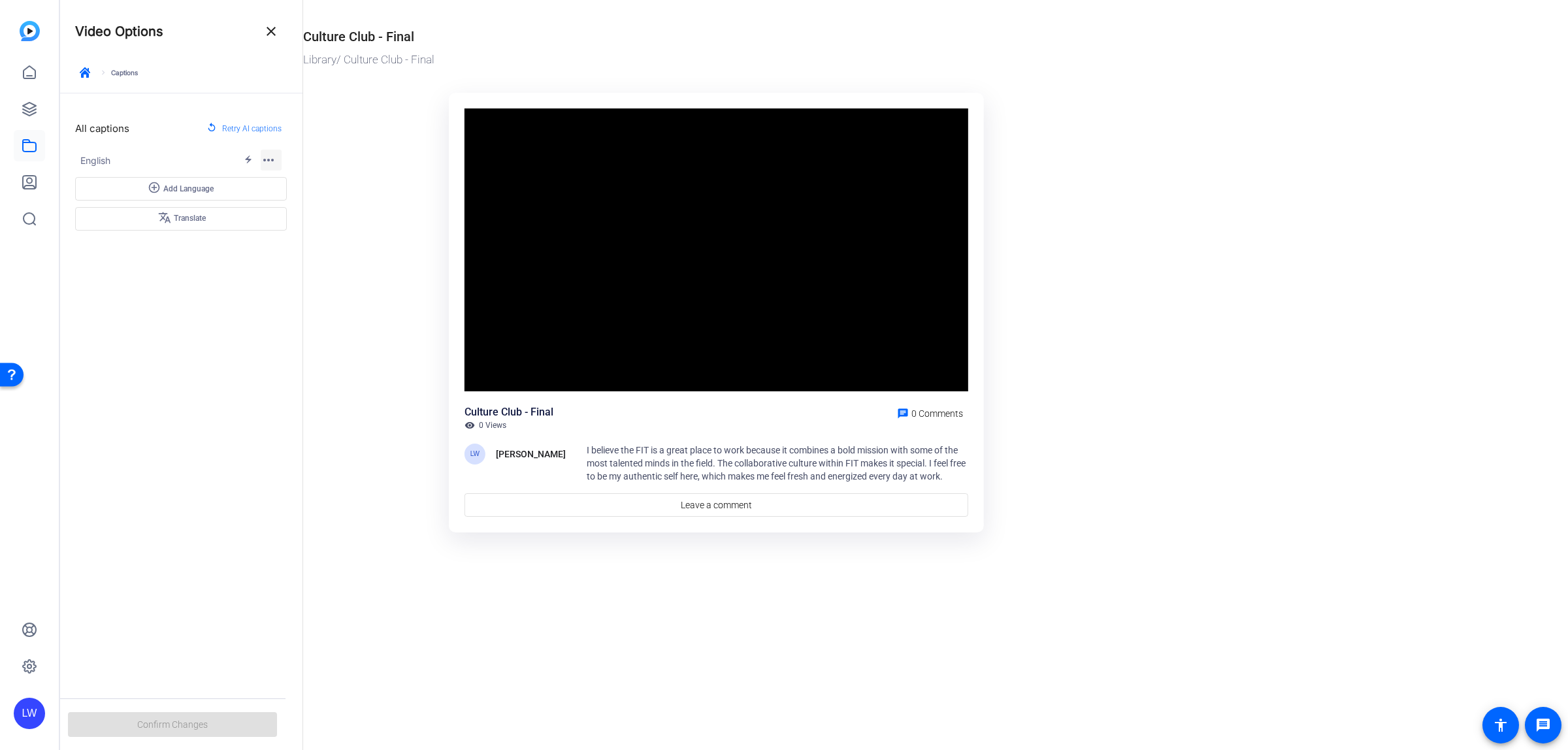
click at [266, 157] on mat-icon "more_horiz" at bounding box center [268, 160] width 16 height 16
click at [195, 144] on div at bounding box center [784, 375] width 1568 height 750
click at [129, 69] on div "keyboard_arrow_right Captions" at bounding box center [181, 78] width 212 height 30
click at [85, 71] on icon "button" at bounding box center [85, 73] width 11 height 11
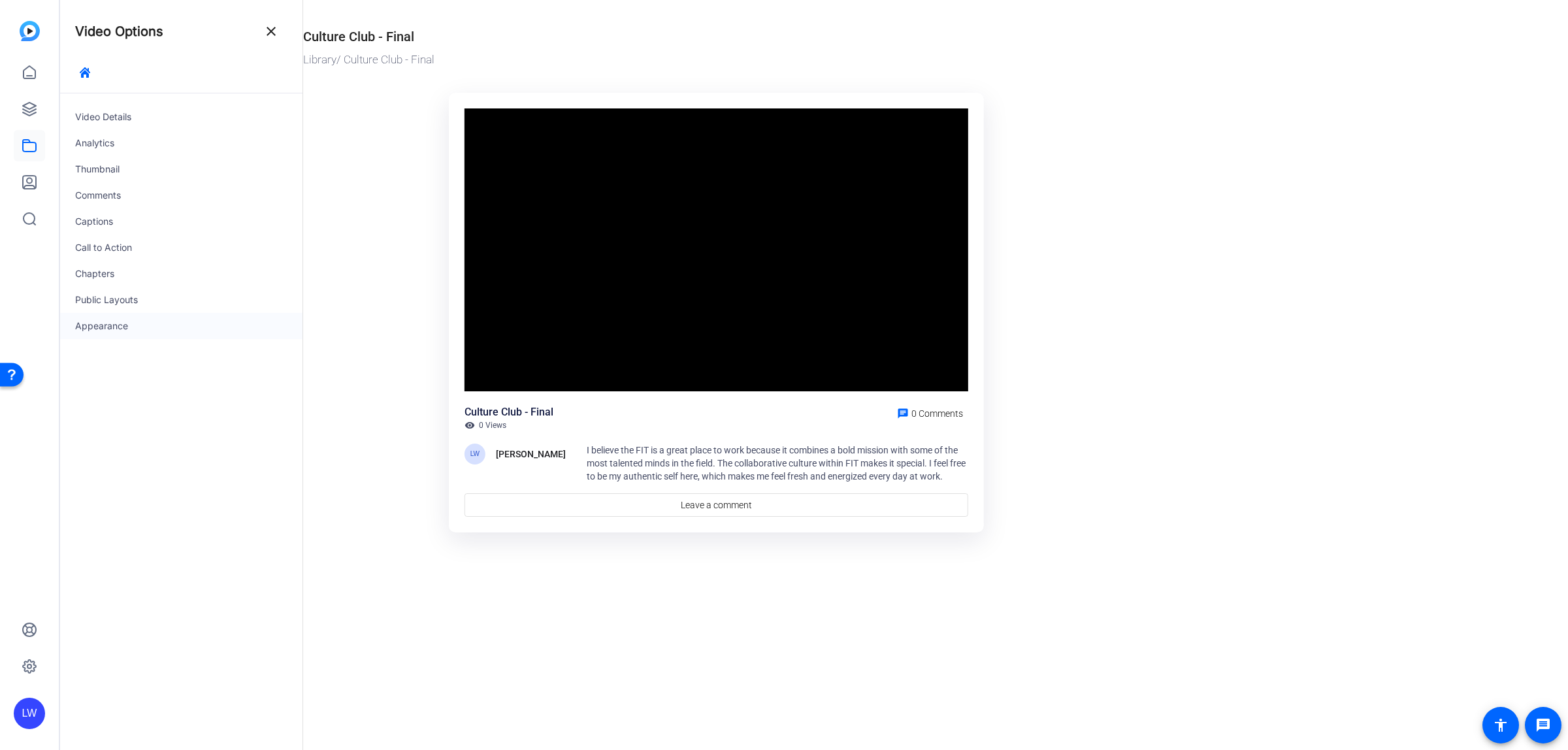
click at [118, 321] on div "Appearance" at bounding box center [181, 326] width 243 height 26
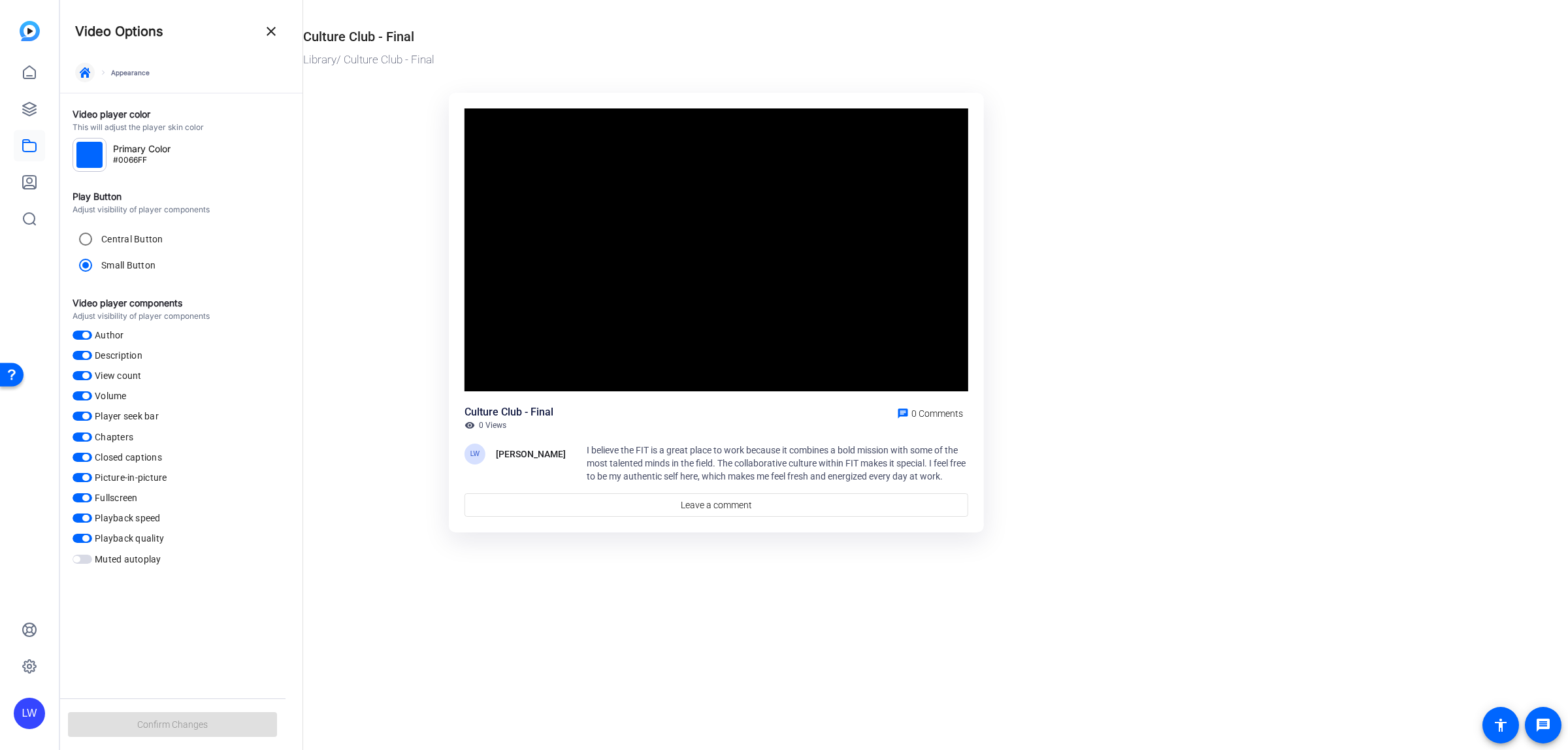
click at [90, 68] on span "button" at bounding box center [84, 72] width 31 height 31
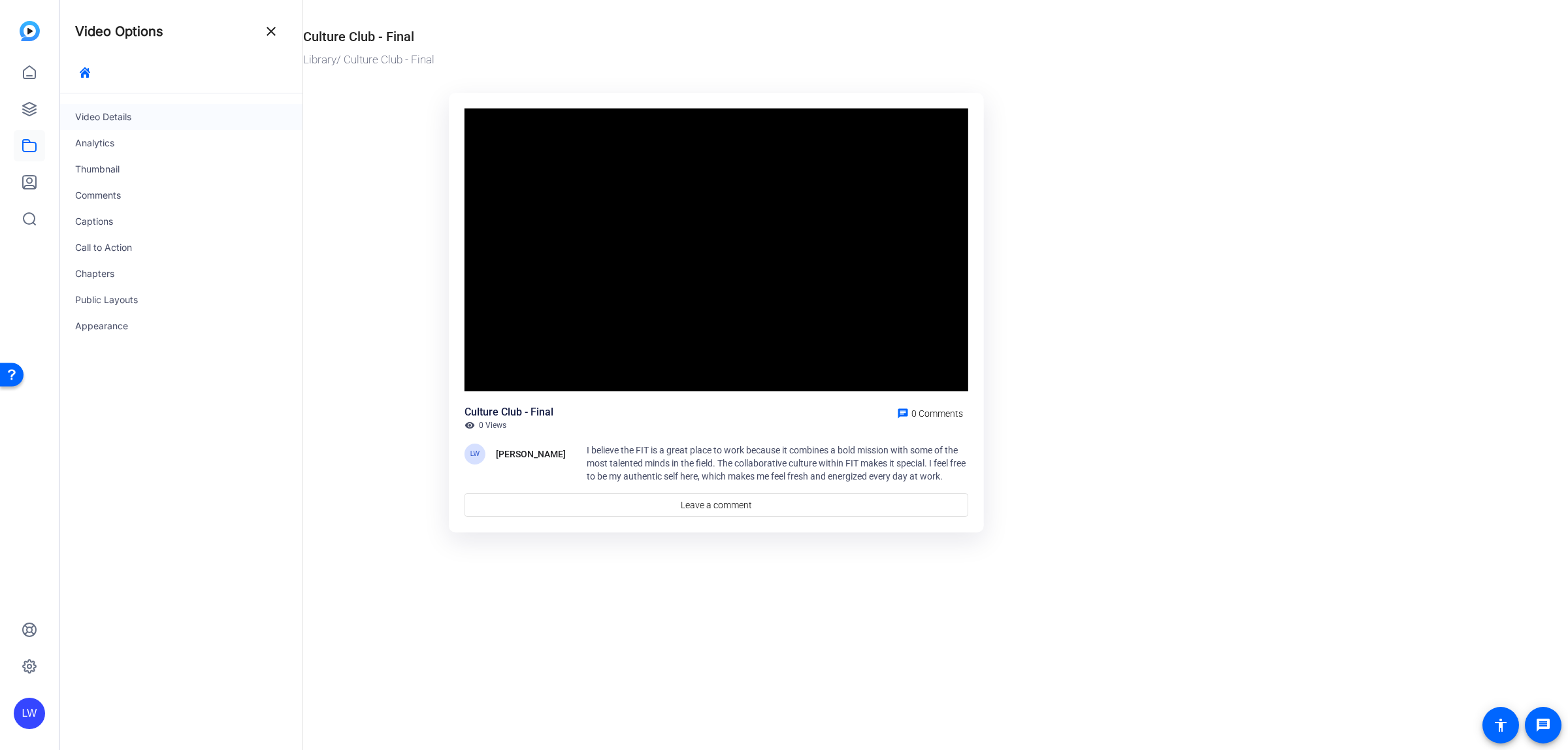
click at [116, 111] on div "Video Details" at bounding box center [181, 117] width 243 height 26
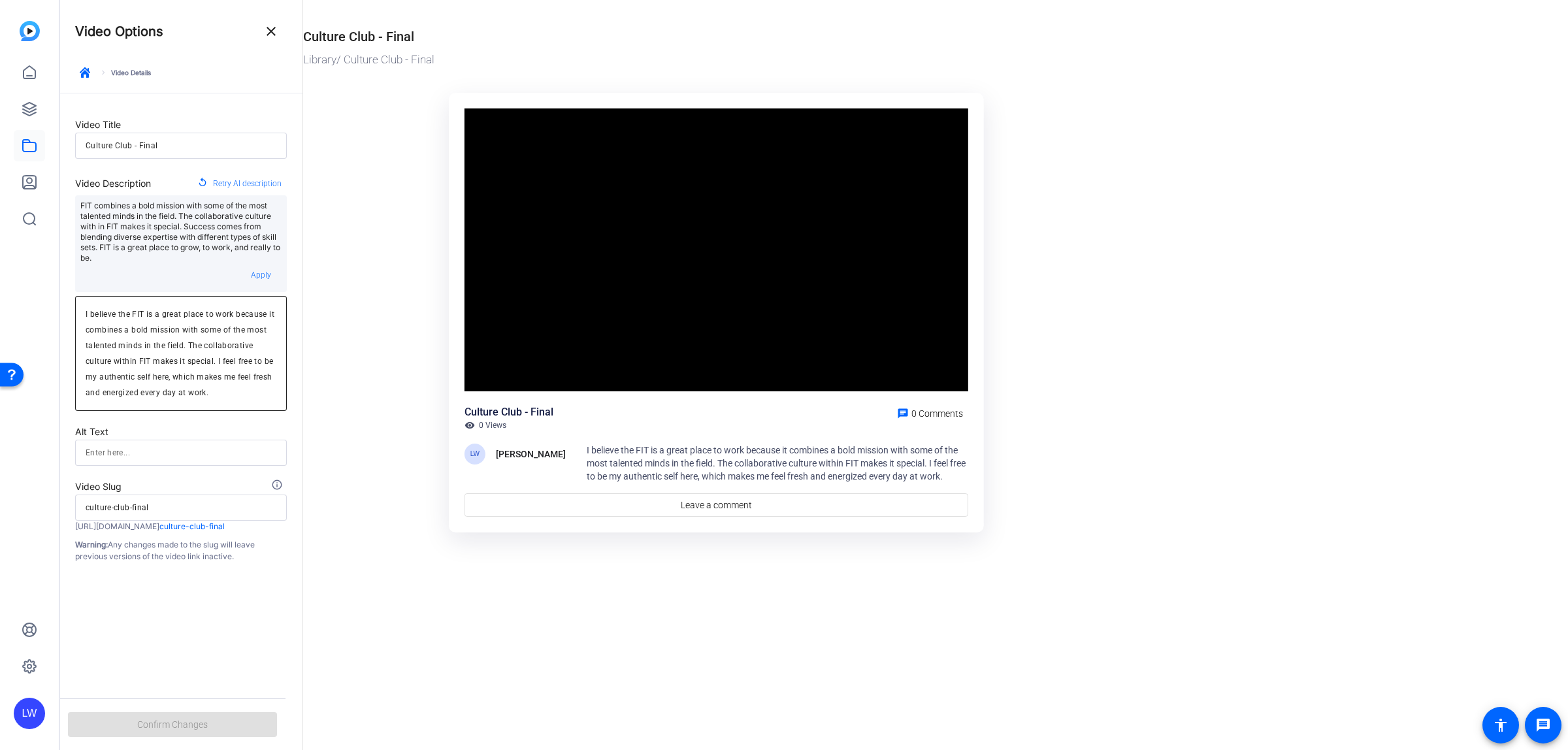
click at [124, 394] on textarea "I believe the FIT is a great place to work because it combines a bold mission w…" at bounding box center [181, 354] width 190 height 94
click at [213, 397] on textarea "I believe the FIT is a great place to work because it combines a bold mission w…" at bounding box center [181, 354] width 190 height 94
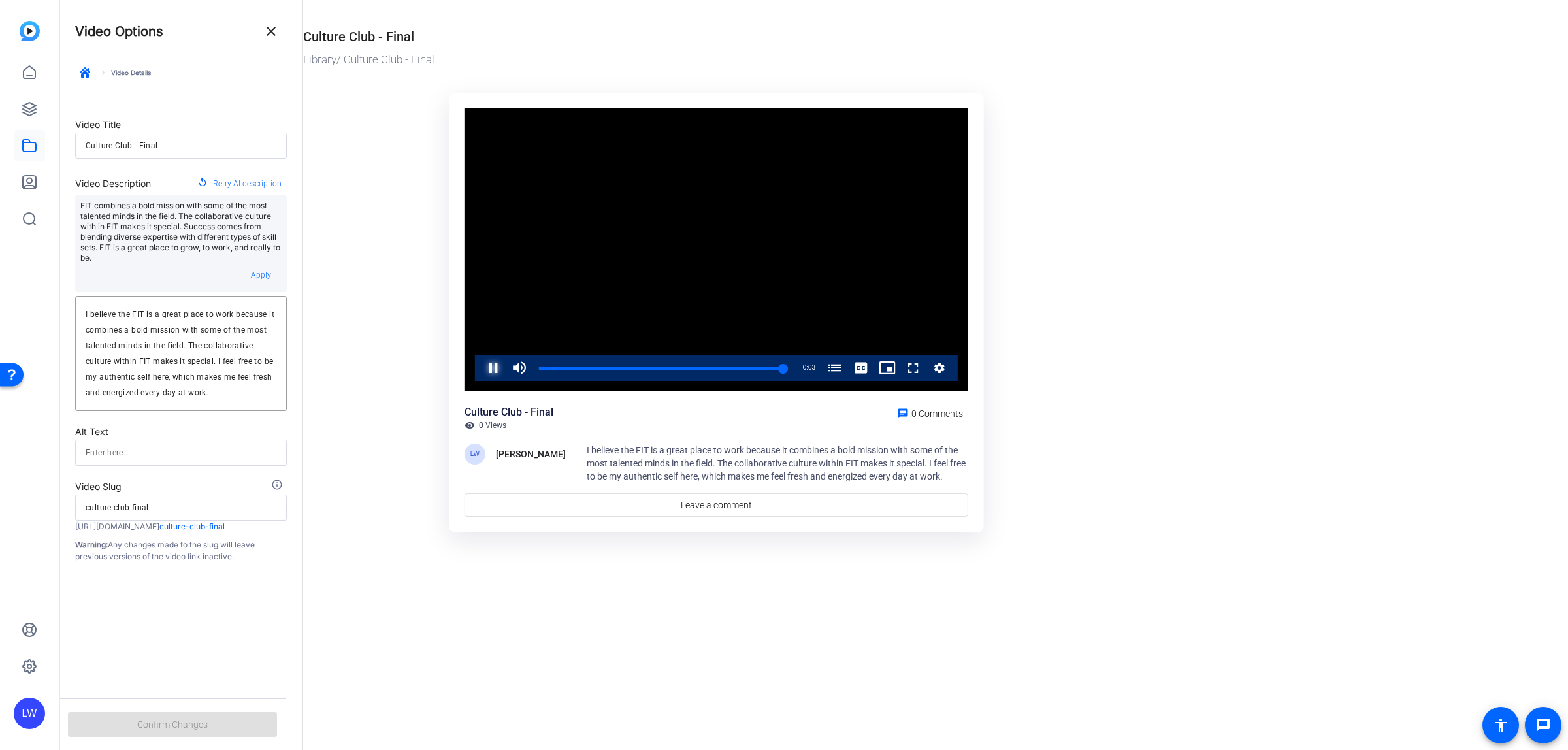
click at [480, 370] on span "Video Player" at bounding box center [480, 367] width 0 height 26
click at [323, 563] on mat-drawer-content "Culture Club - Final Library / Culture Club - Final Video Player is loading. Pl…" at bounding box center [932, 375] width 1258 height 750
click at [317, 134] on ktd-grid "Video Player is loading. Play Video Play Mute 0% Current Time 2:21 / Duration 2…" at bounding box center [716, 314] width 827 height 458
click at [480, 376] on span "Video Player" at bounding box center [480, 367] width 0 height 26
drag, startPoint x: 787, startPoint y: 371, endPoint x: 500, endPoint y: 363, distance: 287.1
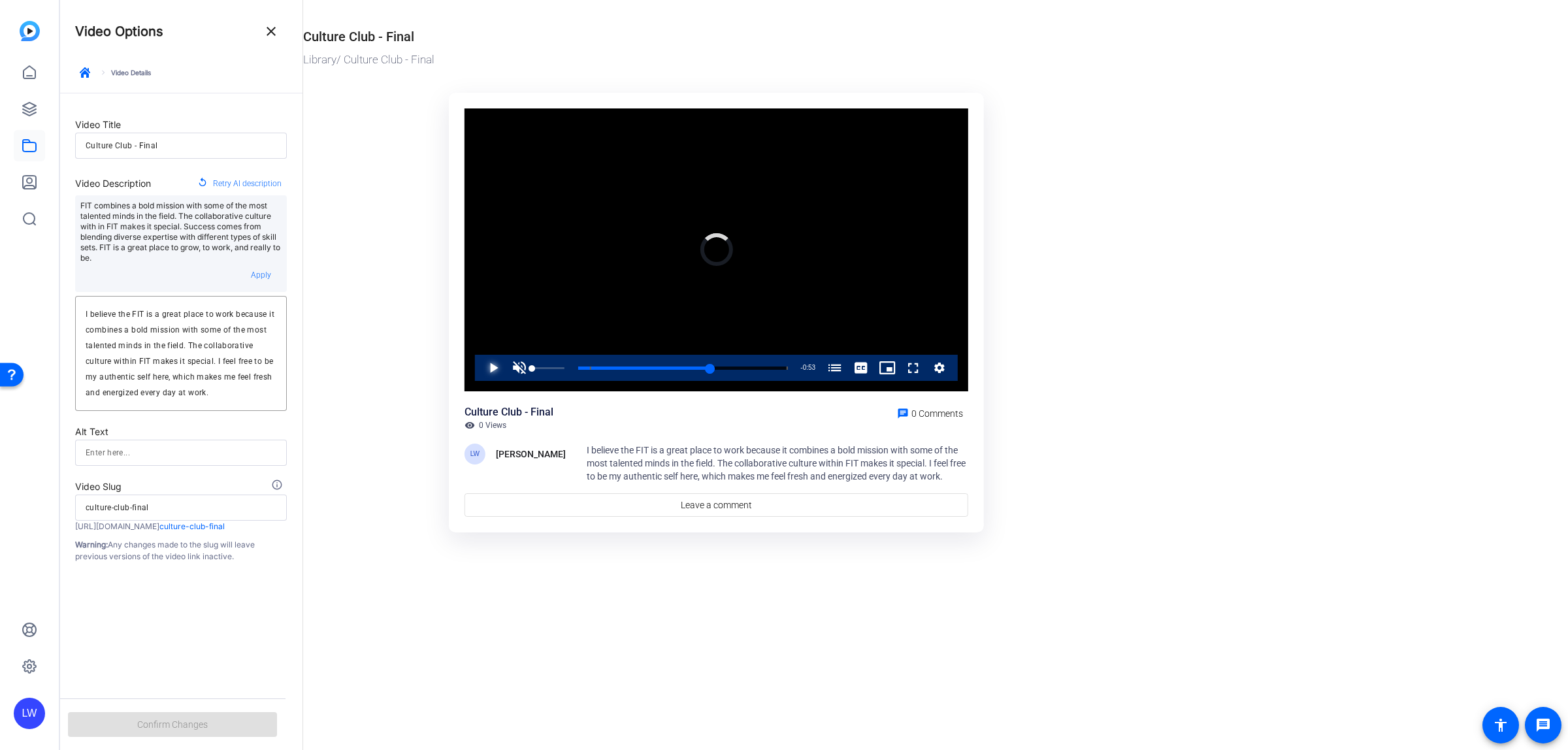
click at [516, 369] on div "Play Unmute 0% Current Time 1:30 / Duration 2:23 Loaded : 0.00% 0:07 1:30 What …" at bounding box center [716, 367] width 483 height 26
click at [480, 367] on span "Video Player" at bounding box center [480, 367] width 0 height 26
click at [494, 318] on video "Video Player" at bounding box center [716, 251] width 504 height 284
click at [518, 364] on span "Video Player" at bounding box center [519, 367] width 26 height 26
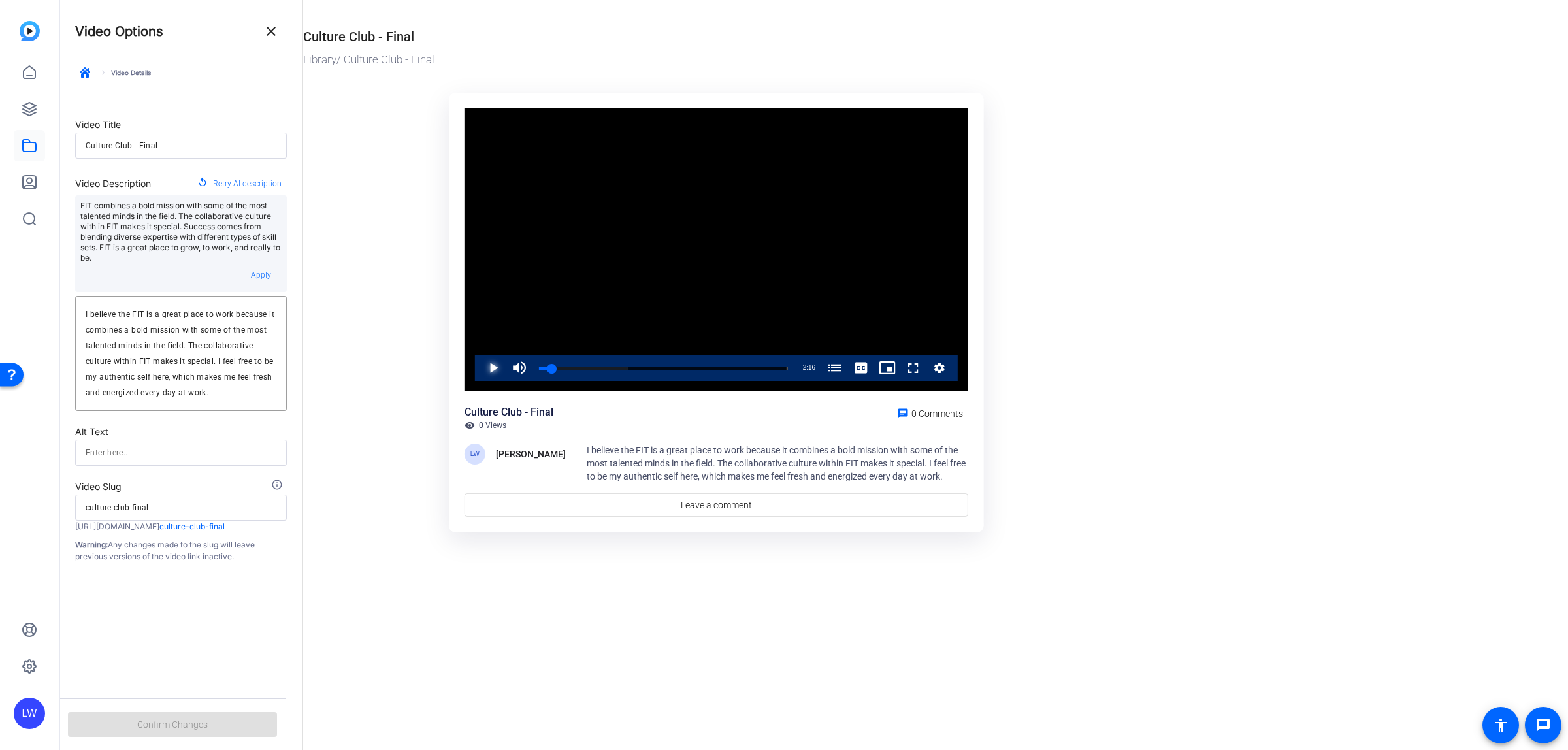
click at [480, 370] on span "Video Player" at bounding box center [480, 367] width 0 height 26
click at [864, 366] on span "Video Player" at bounding box center [861, 367] width 26 height 26
click at [862, 338] on span "captions off" at bounding box center [861, 340] width 43 height 9
click at [122, 314] on textarea "I believe the FIT is a great place to work because it combines a bold mission w…" at bounding box center [181, 354] width 190 height 94
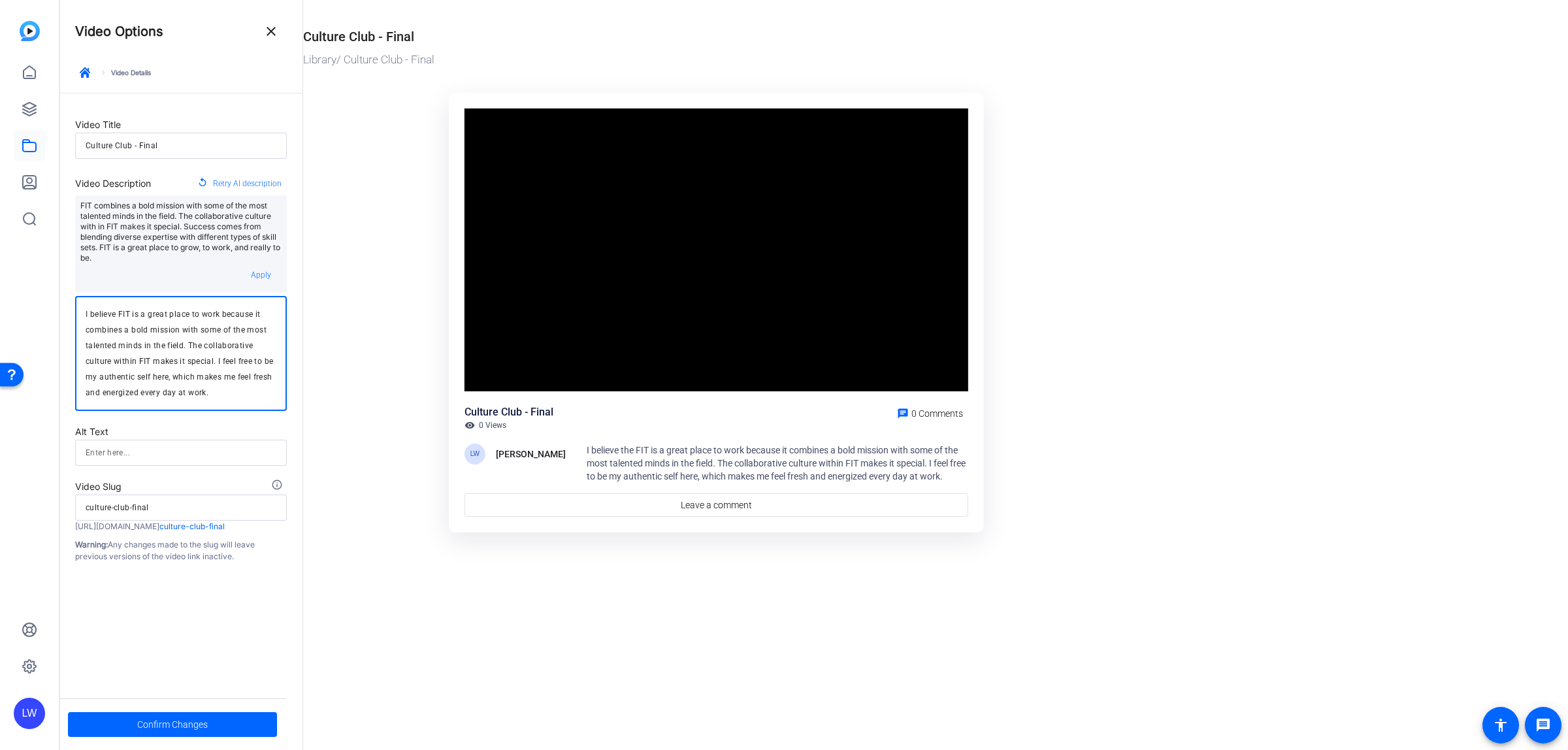
click at [216, 393] on textarea "I believe FIT is a great place to work because it combines a bold mission with …" at bounding box center [181, 354] width 190 height 94
click at [219, 421] on form "Video Title Culture Club - Final Video Description replay Retry AI description …" at bounding box center [181, 328] width 243 height 469
click at [214, 392] on textarea "I believe FIT is a great place to work because it combines a bold mission with …" at bounding box center [181, 354] width 190 height 94
drag, startPoint x: 230, startPoint y: 397, endPoint x: 250, endPoint y: 315, distance: 84.4
click at [250, 315] on textarea "I believe FIT is a great place to work because it combines a bold mission with …" at bounding box center [181, 354] width 190 height 94
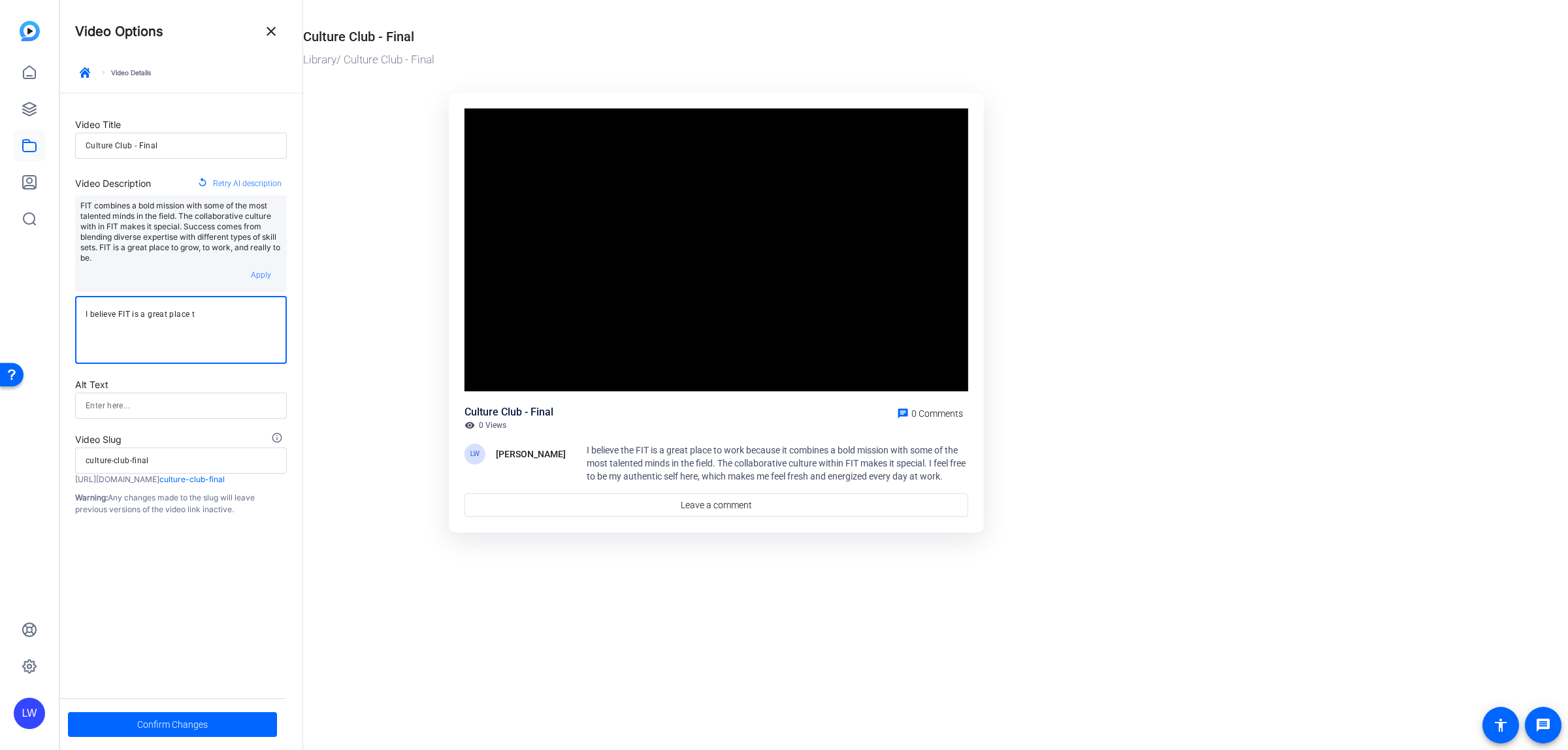
click at [266, 324] on textarea "I believe FIT is a great place t" at bounding box center [181, 330] width 190 height 47
type textarea "What makes FIT a great place to work? Hear it directly from FIT associates."
click at [219, 724] on span at bounding box center [172, 724] width 209 height 31
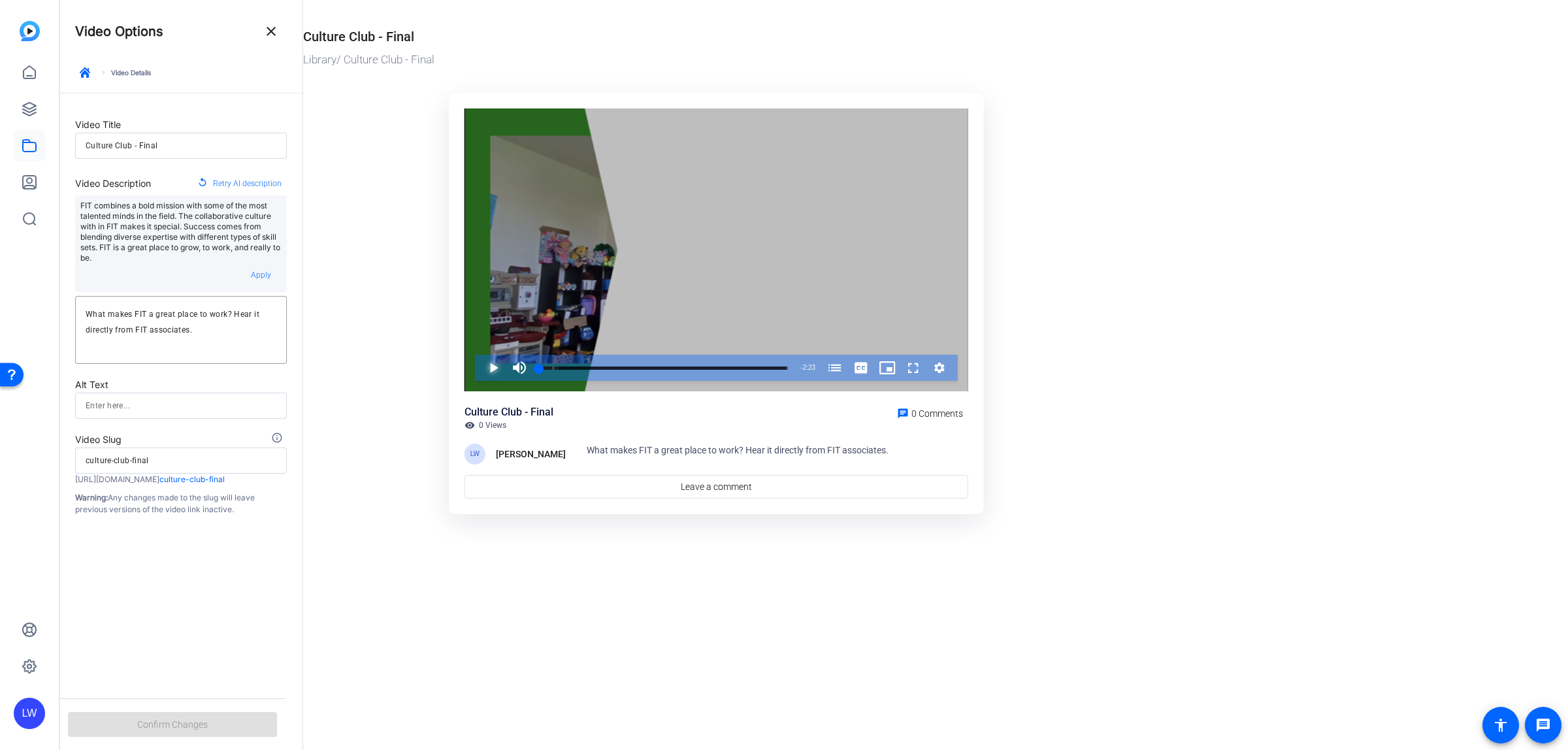
click at [480, 369] on span "Video Player" at bounding box center [480, 367] width 0 height 26
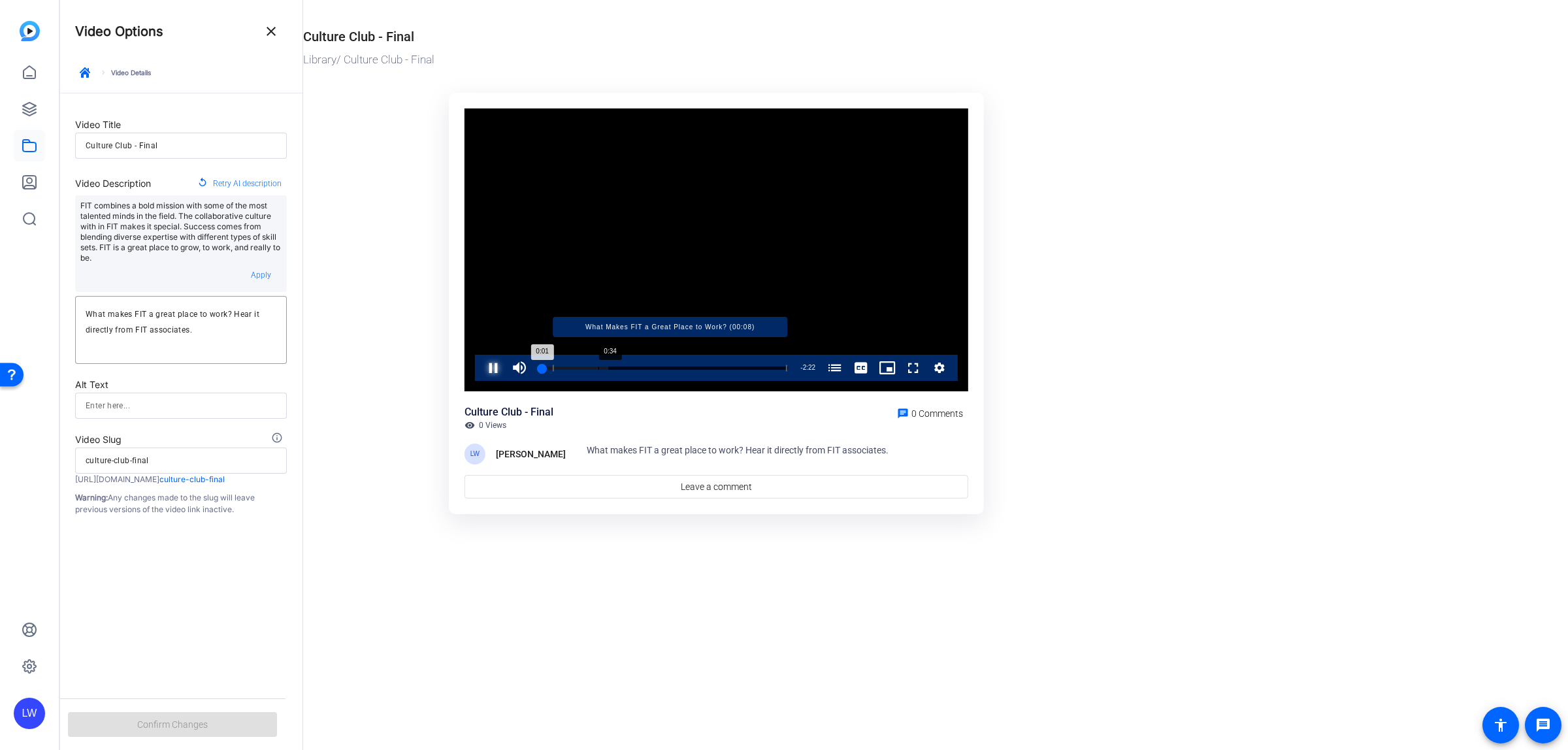
click at [598, 367] on div "Loaded : 27.88% 0:34 0:01 What Makes FIT a Great Place to Work? (00:08)" at bounding box center [663, 368] width 249 height 3
click at [635, 368] on div "Loaded : 70.33% 0:55 0:55 What Makes FIT a Great Place to Work? (00:08)" at bounding box center [663, 368] width 249 height 3
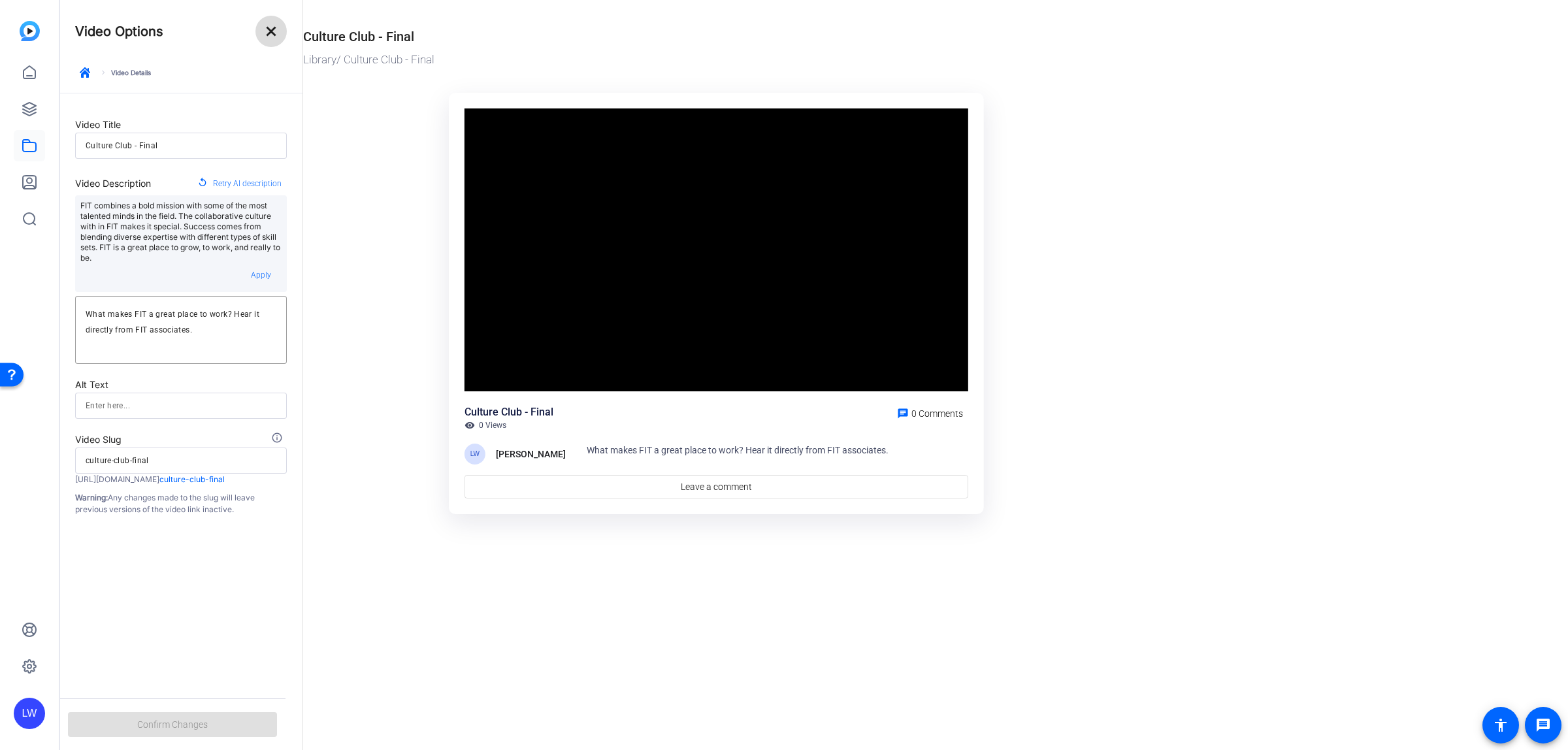
click at [265, 31] on mat-icon "close" at bounding box center [271, 31] width 16 height 16
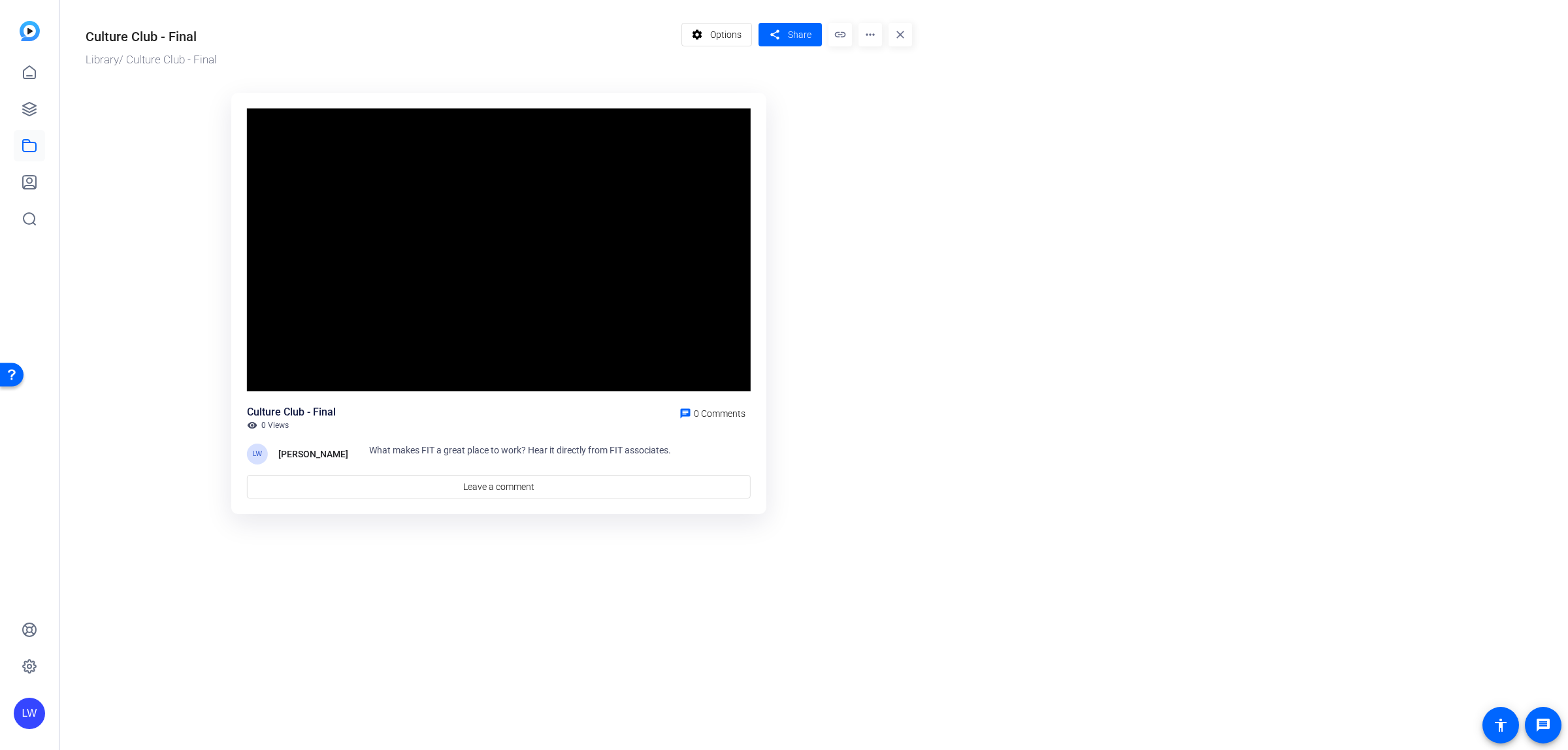
click at [426, 626] on mat-drawer-content "Culture Club - Final Library / Culture Club - Final settings Options share Shar…" at bounding box center [810, 375] width 1502 height 750
